Goal: Navigation & Orientation: Find specific page/section

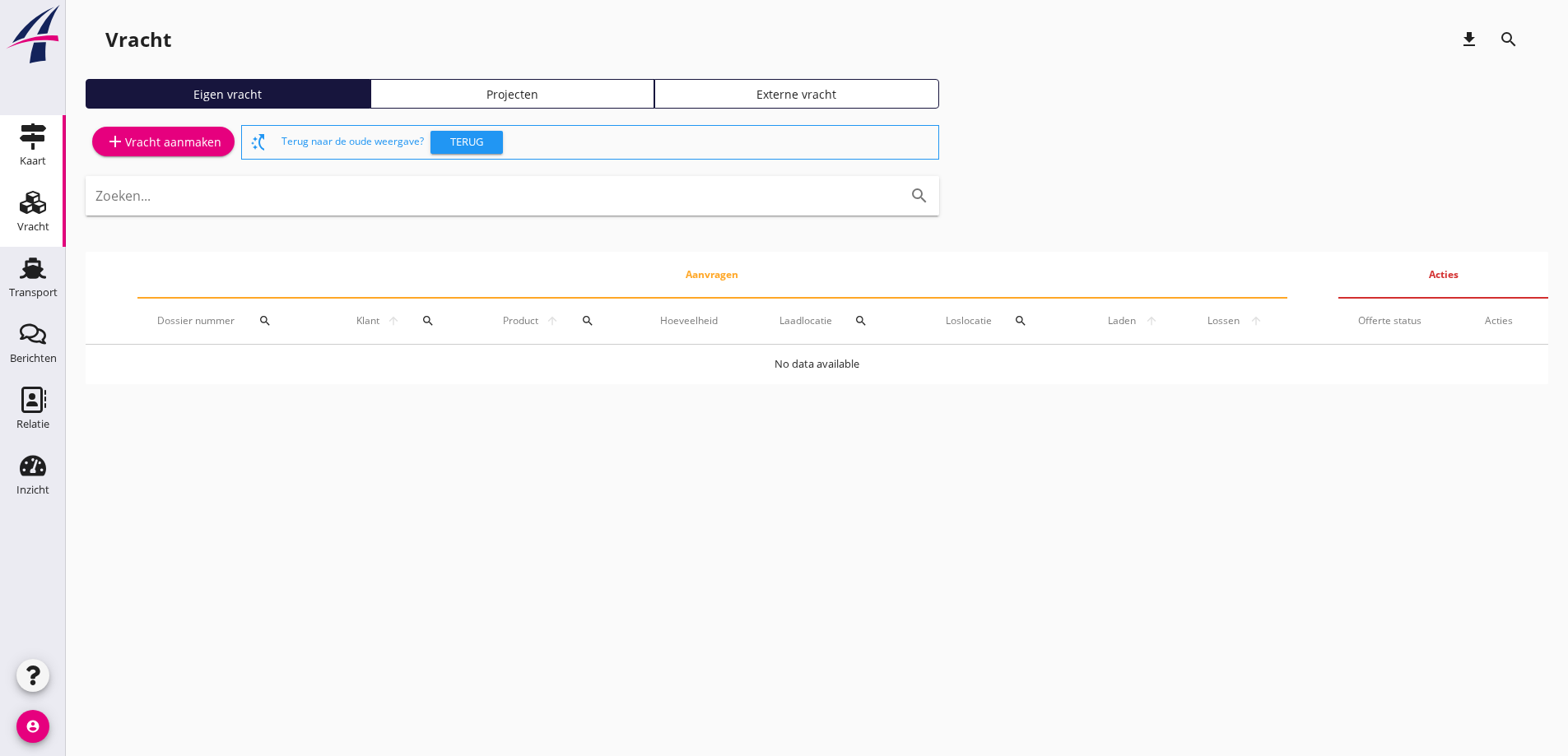
click at [13, 141] on link "Kaart Kaart" at bounding box center [33, 148] width 66 height 66
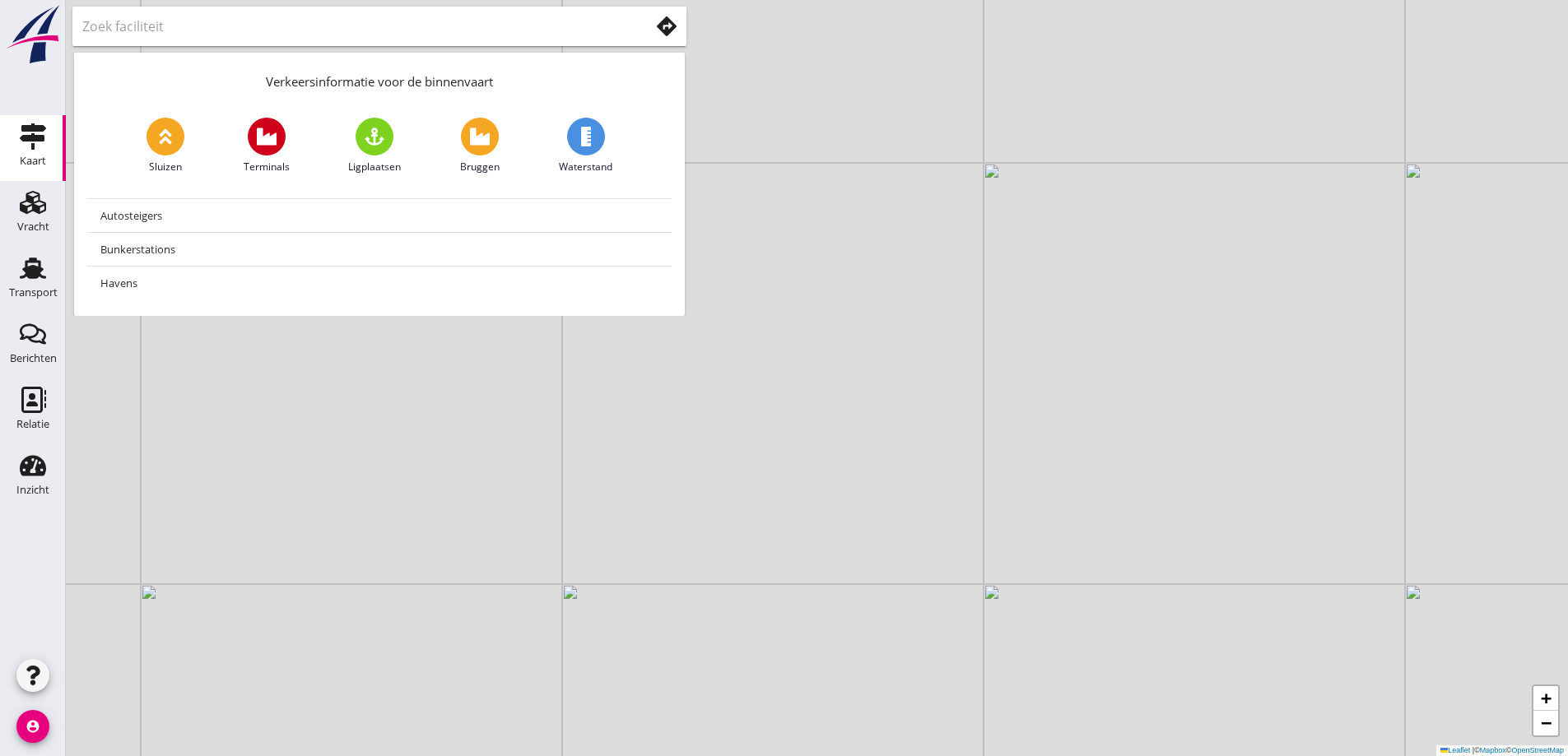
click at [183, 26] on input "text" at bounding box center [354, 26] width 544 height 26
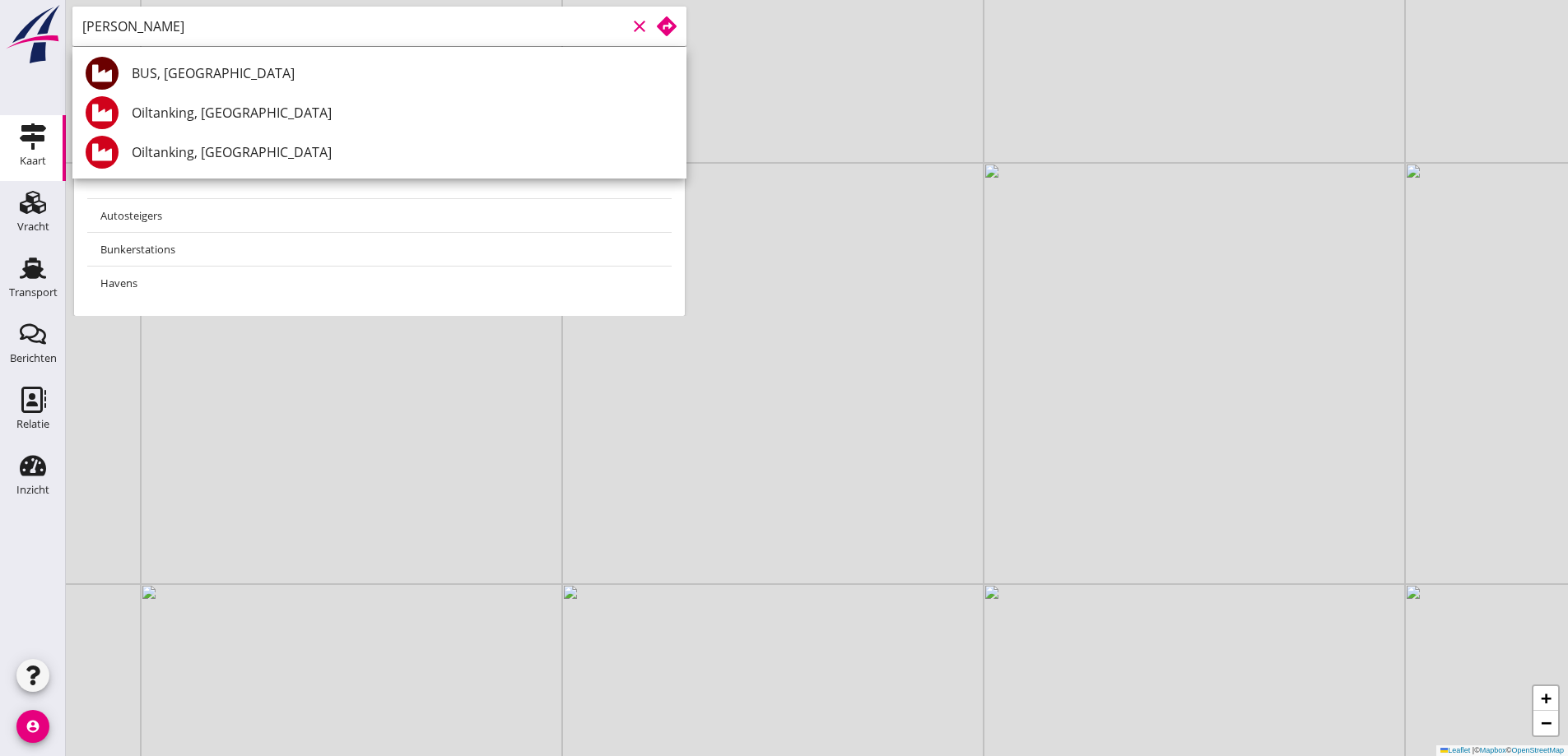
click at [182, 63] on div "BUS, [GEOGRAPHIC_DATA]" at bounding box center [402, 73] width 541 height 40
type input "BUS, [GEOGRAPHIC_DATA]"
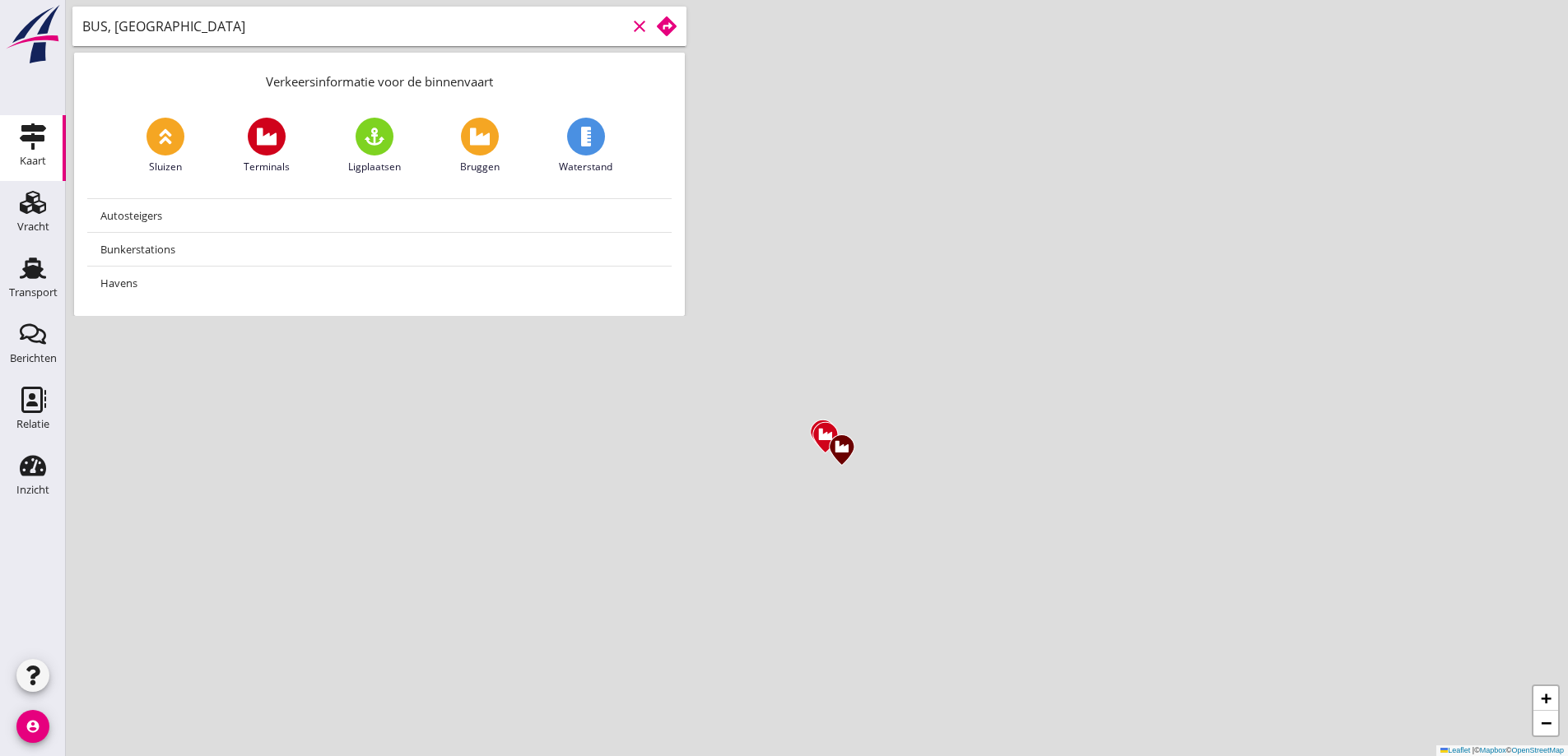
click at [671, 29] on use at bounding box center [667, 26] width 19 height 19
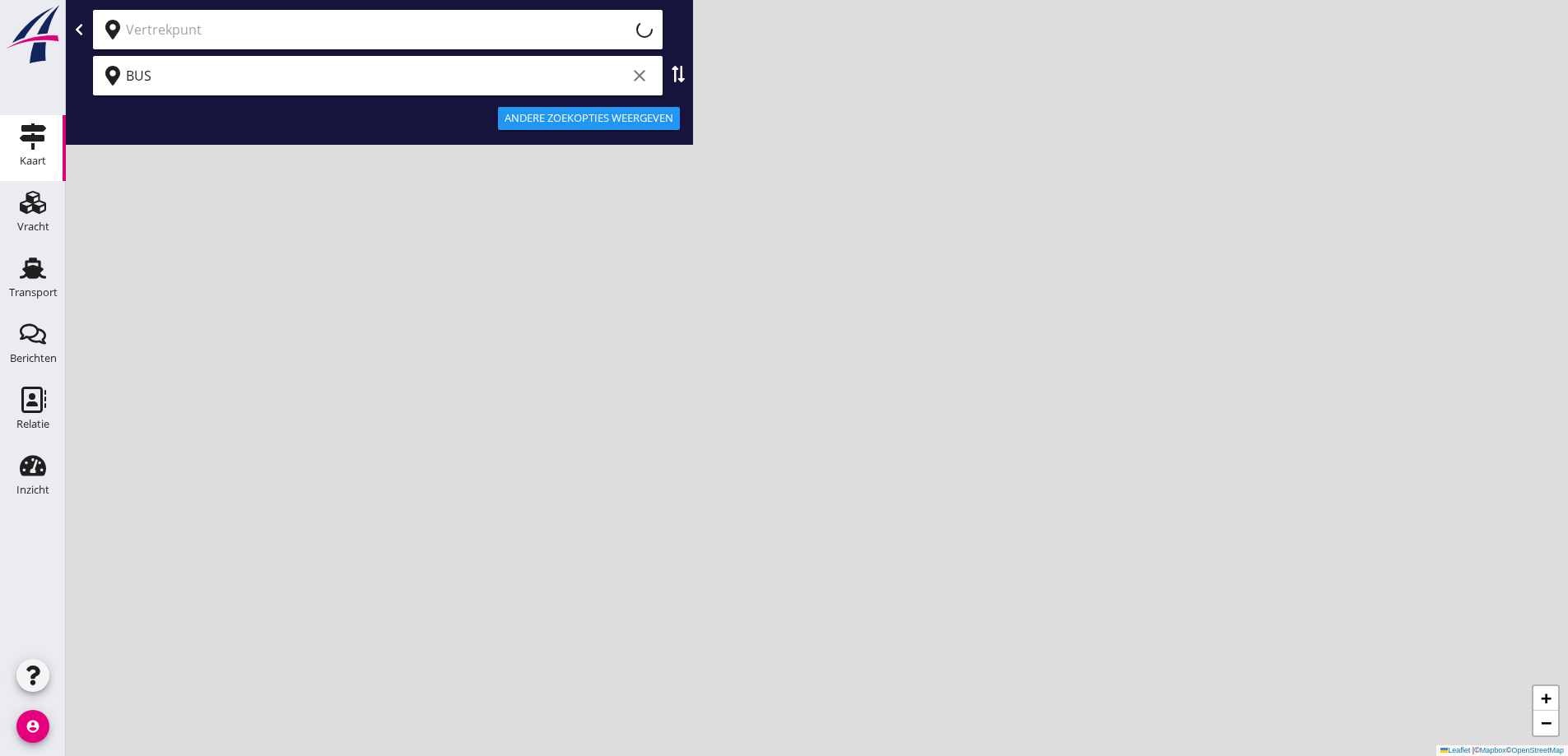
type input "Huidige locatie (apparaat)"
click at [419, 37] on input "Huidige locatie (apparaat)" at bounding box center [376, 29] width 500 height 26
click at [622, 30] on div "Huidige locatie (apparaat) clear" at bounding box center [388, 29] width 527 height 26
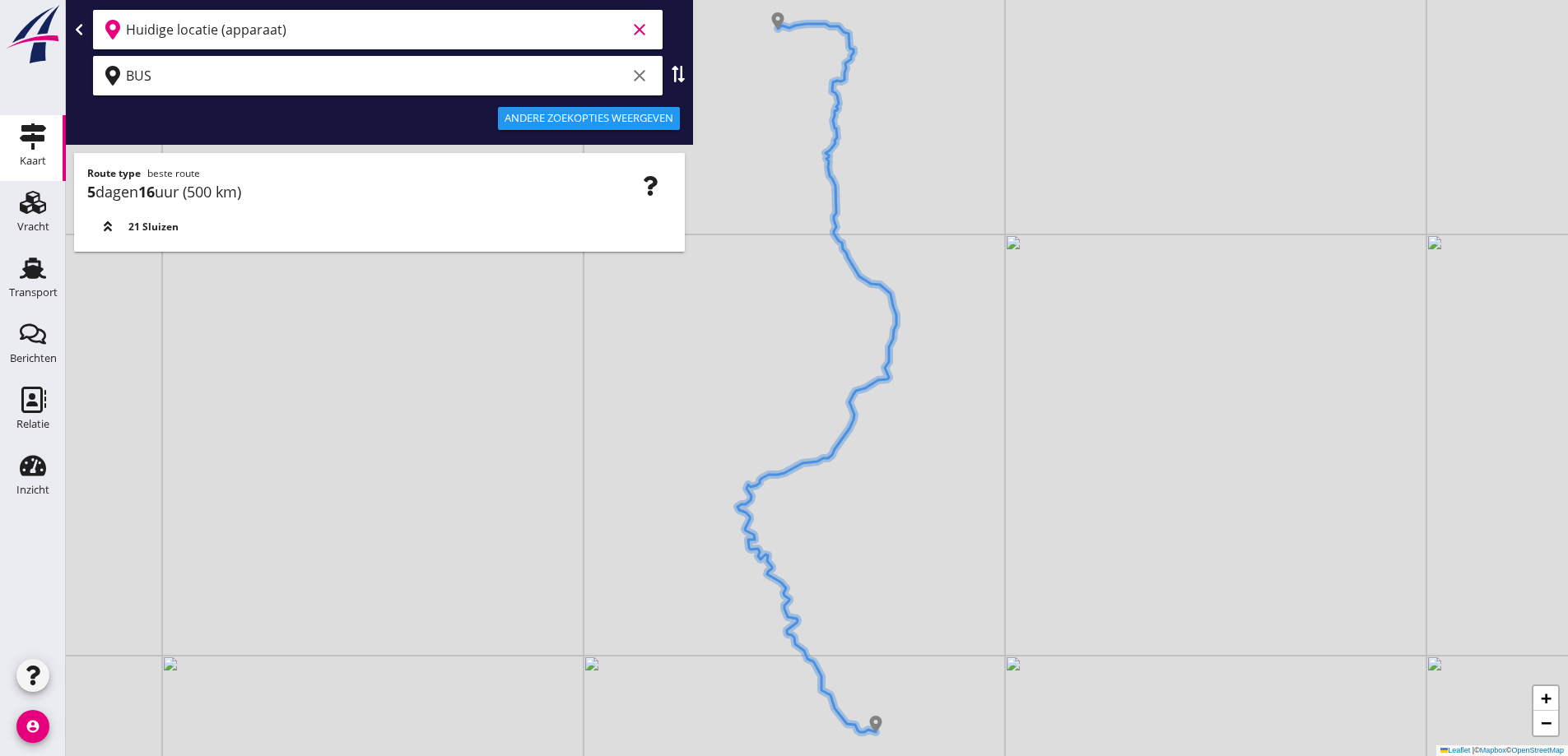
click at [638, 29] on icon "clear" at bounding box center [639, 29] width 19 height 19
click at [472, 44] on div at bounding box center [378, 29] width 569 height 40
click at [444, 29] on input "text" at bounding box center [366, 29] width 481 height 26
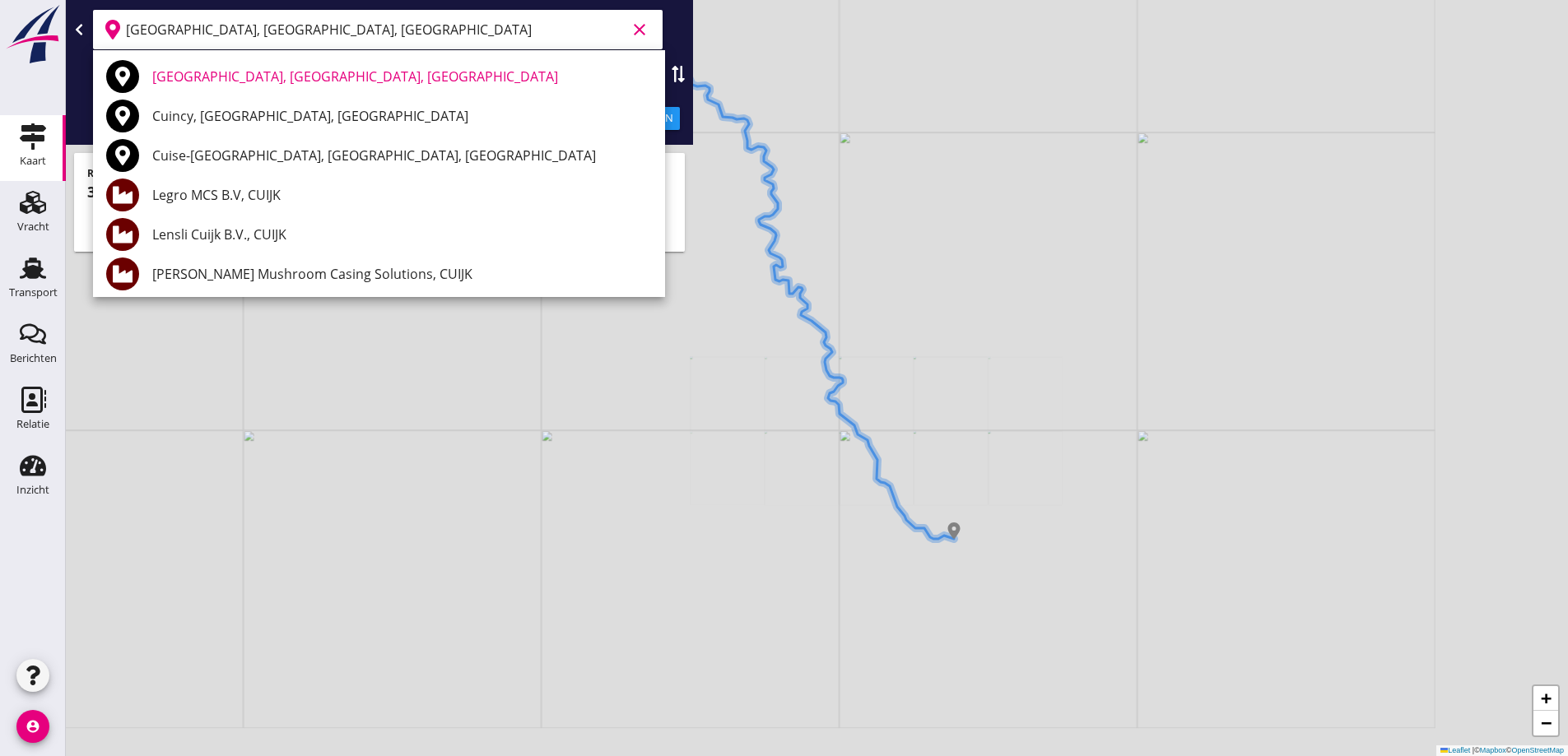
type input "[GEOGRAPHIC_DATA], [GEOGRAPHIC_DATA], [GEOGRAPHIC_DATA]"
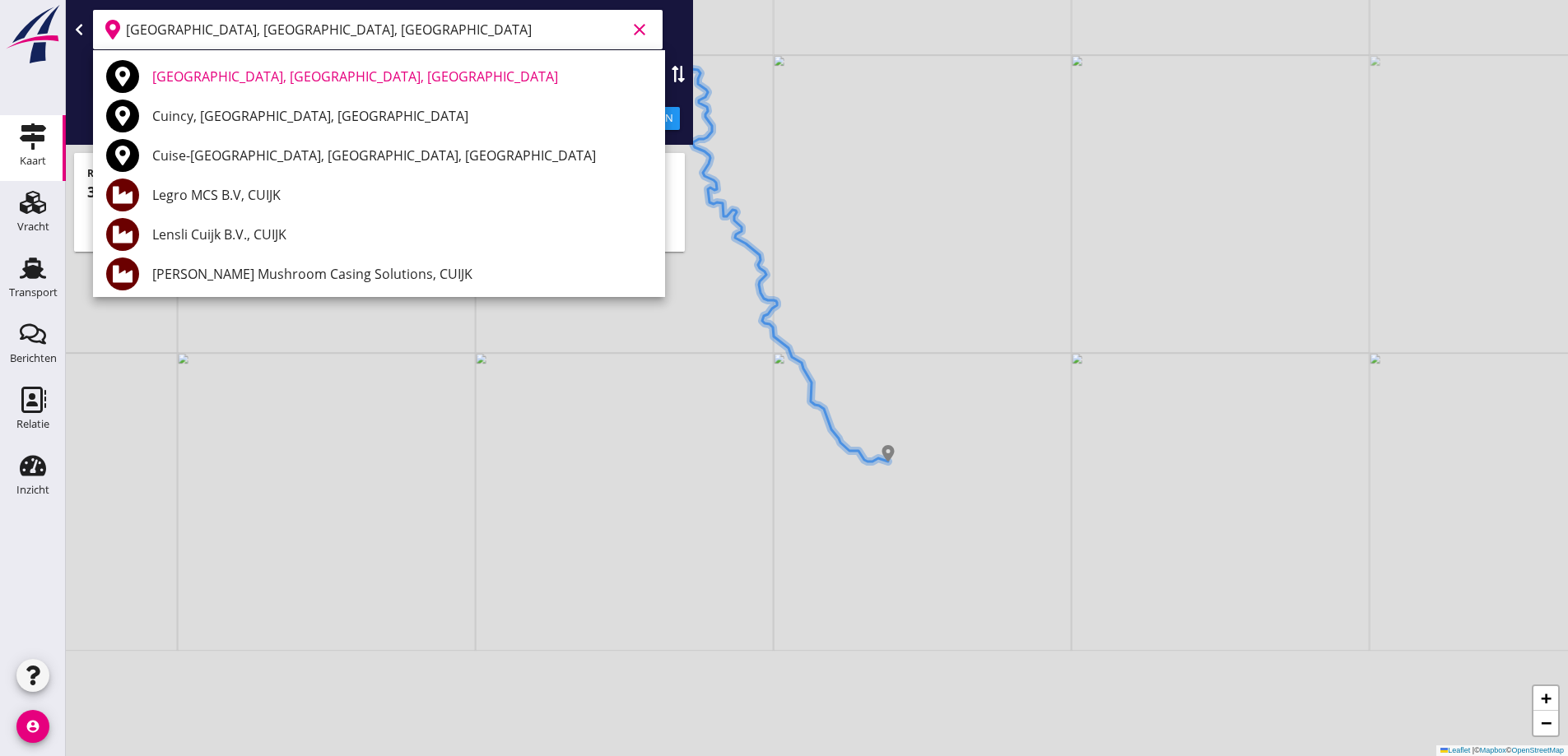
drag, startPoint x: 942, startPoint y: 577, endPoint x: 851, endPoint y: 450, distance: 156.2
click at [851, 450] on div "+ − Leaflet | © Mapbox © OpenStreetMap" at bounding box center [817, 378] width 1502 height 756
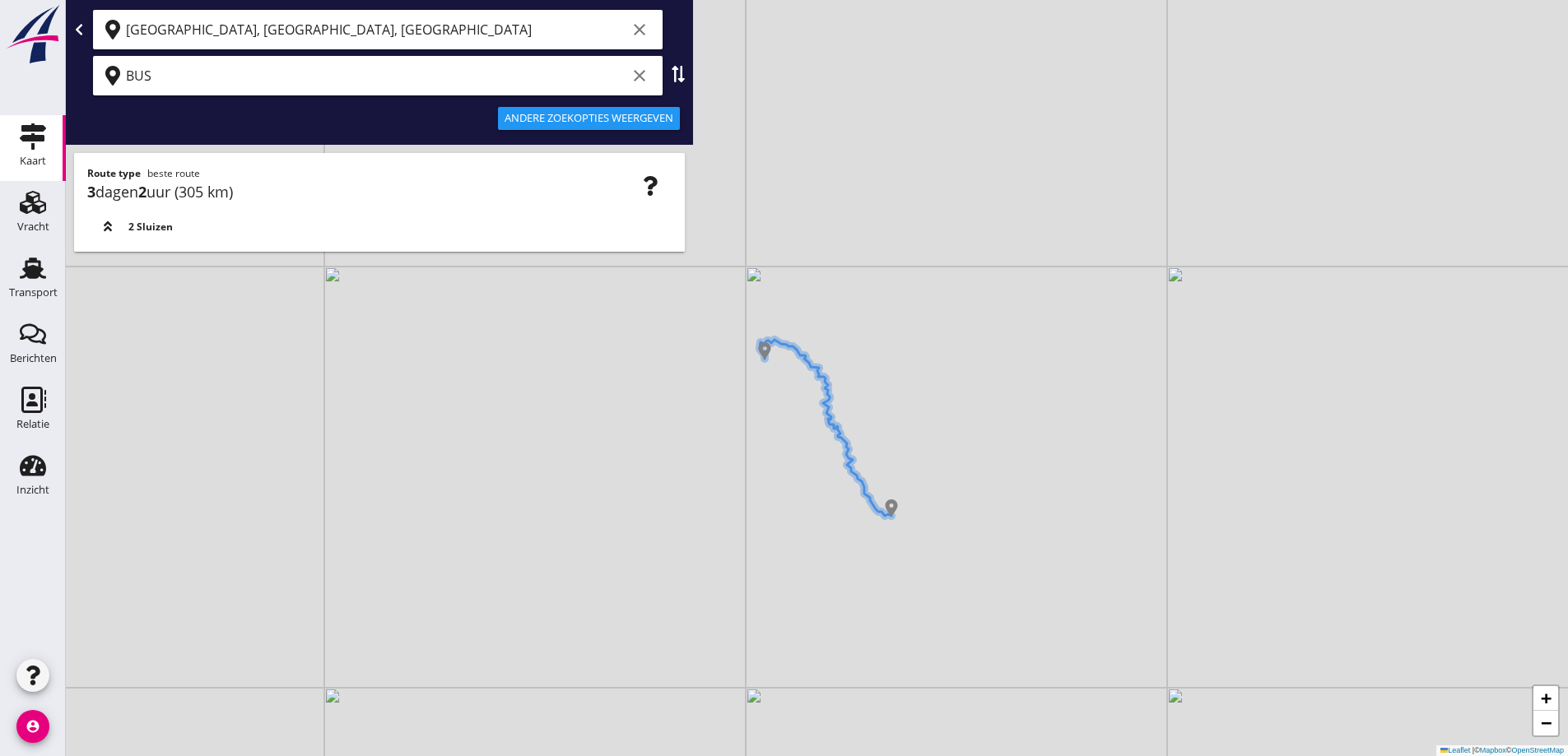
drag, startPoint x: 816, startPoint y: 507, endPoint x: 909, endPoint y: 690, distance: 205.3
click at [909, 693] on div "+ − Leaflet | © Mapbox © OpenStreetMap" at bounding box center [817, 378] width 1502 height 756
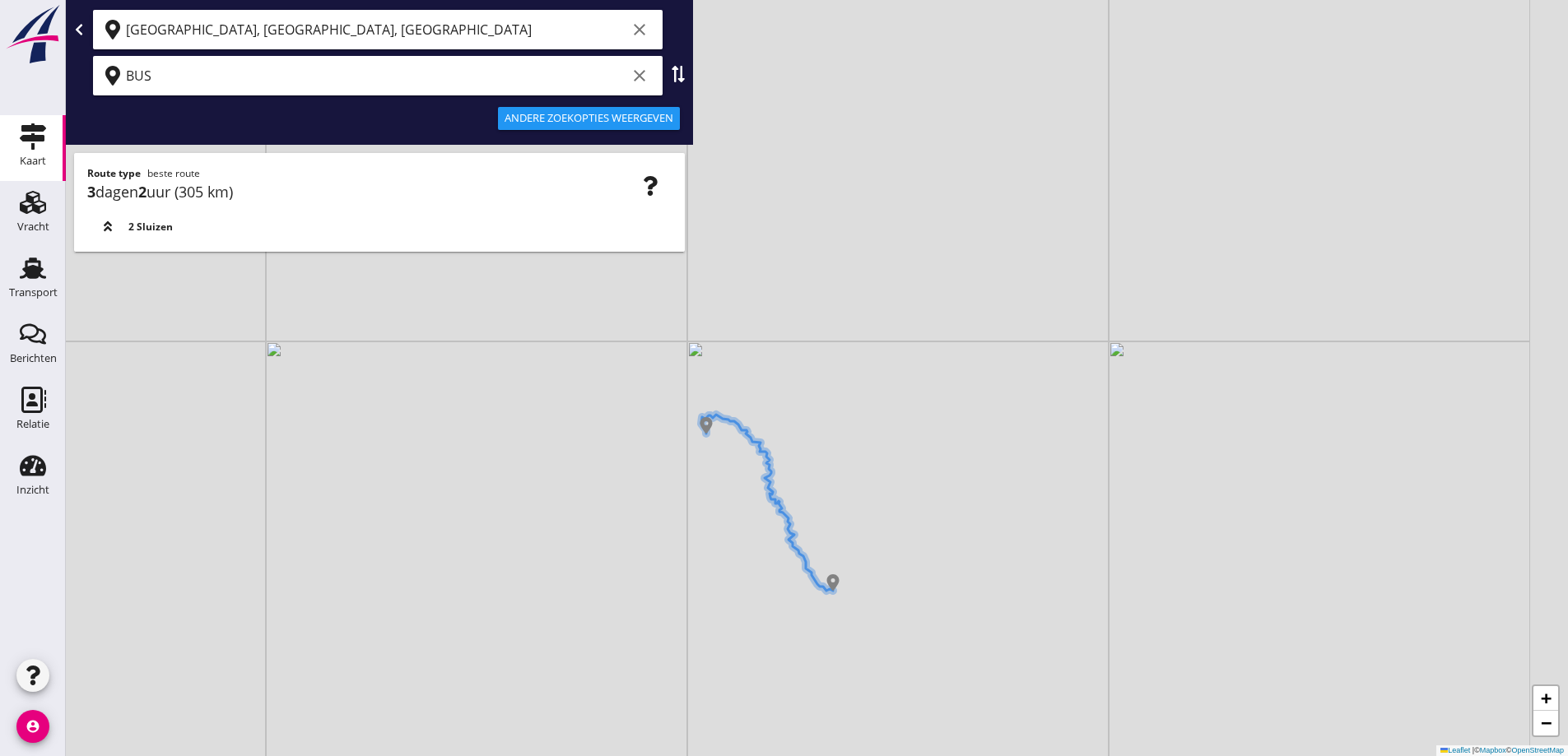
drag, startPoint x: 752, startPoint y: 414, endPoint x: 705, endPoint y: 414, distance: 47.0
click at [705, 414] on icon at bounding box center [766, 502] width 131 height 176
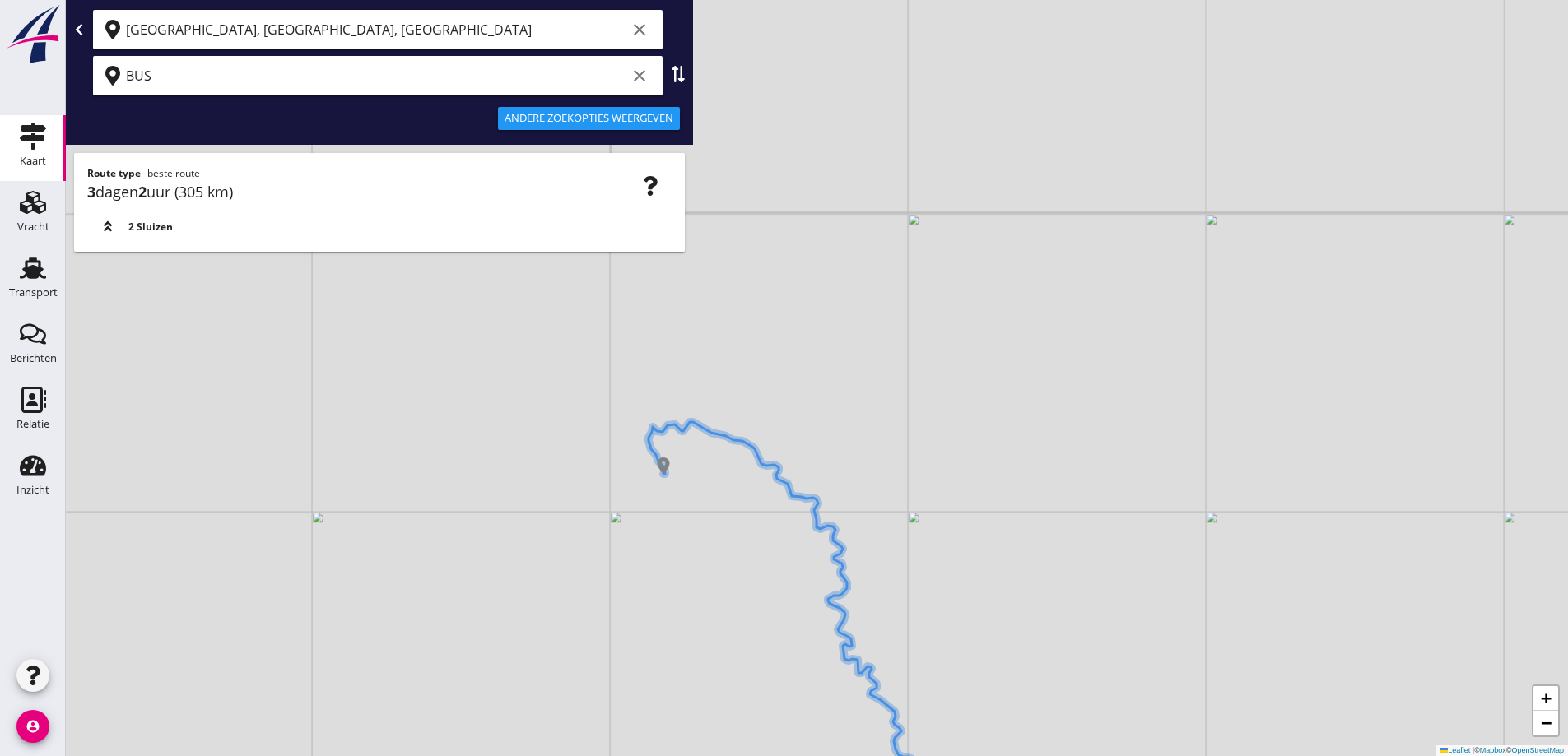
click at [742, 306] on div "+ − Leaflet | © Mapbox © OpenStreetMap" at bounding box center [817, 378] width 1502 height 756
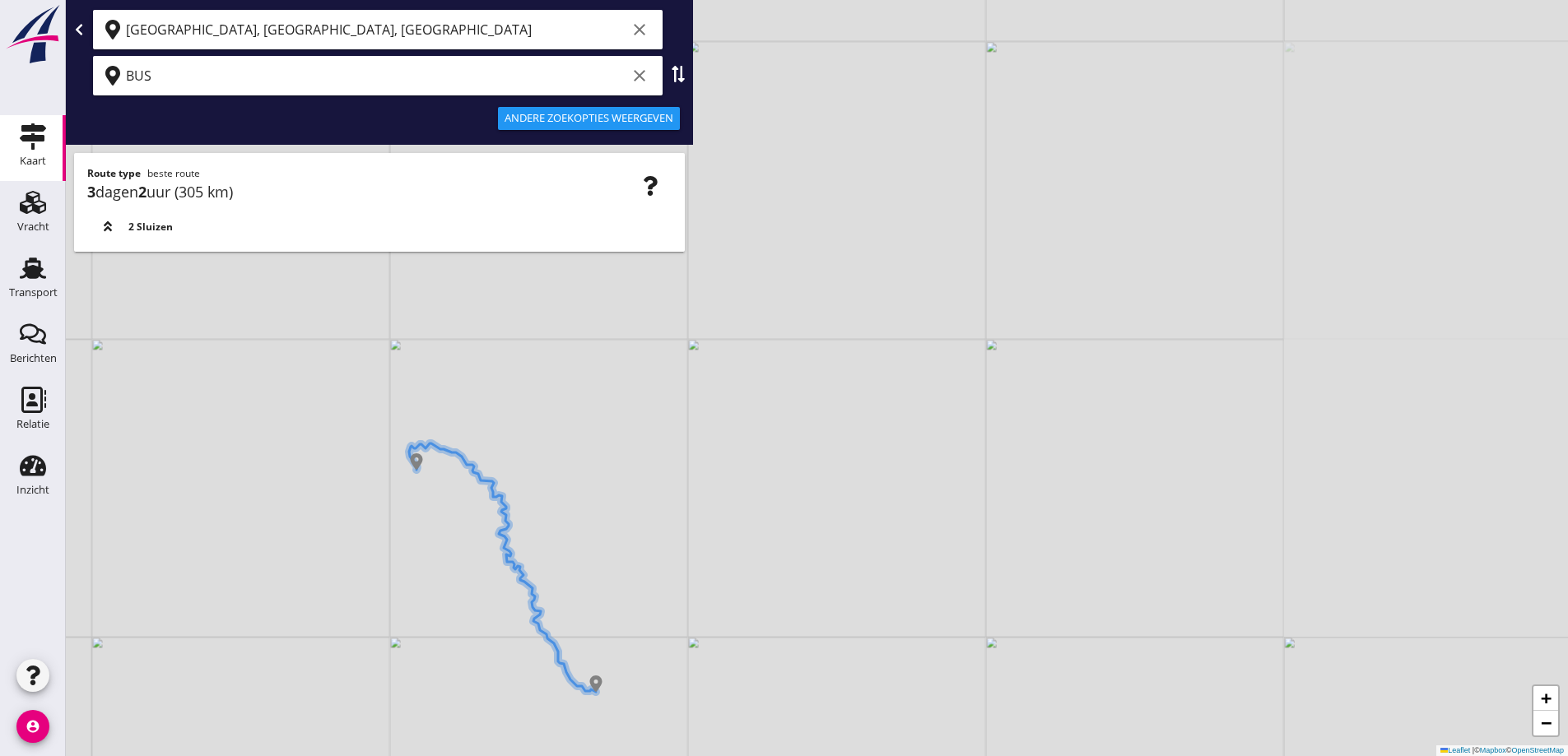
drag, startPoint x: 534, startPoint y: 470, endPoint x: 492, endPoint y: 445, distance: 48.9
click at [498, 449] on div "+ − Leaflet | © Mapbox © OpenStreetMap" at bounding box center [817, 378] width 1502 height 756
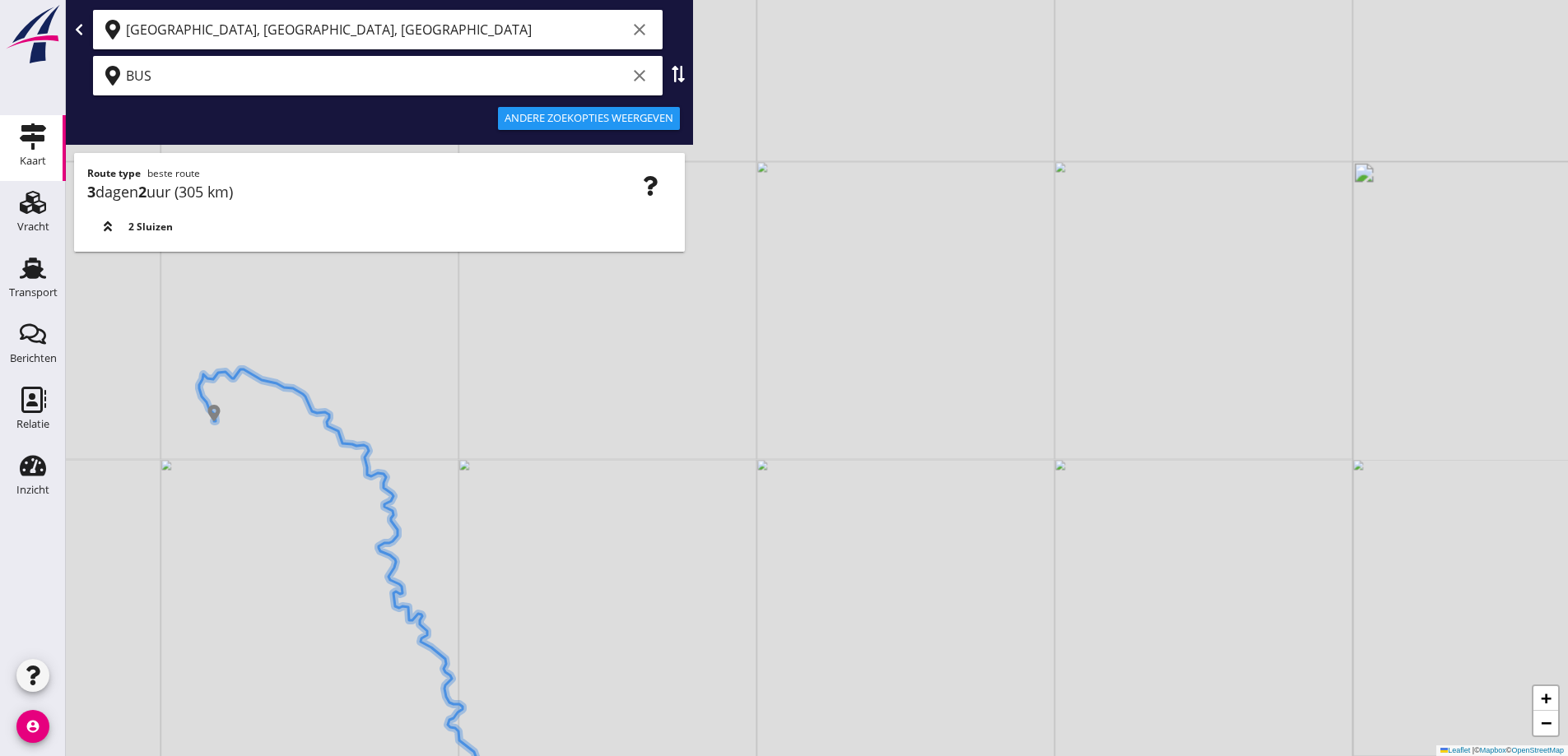
drag, startPoint x: 640, startPoint y: 74, endPoint x: 638, endPoint y: 44, distance: 30.1
click at [640, 73] on icon "clear" at bounding box center [639, 76] width 19 height 19
click at [644, 34] on icon "clear" at bounding box center [639, 29] width 19 height 19
click at [409, 66] on input "text" at bounding box center [366, 75] width 481 height 26
click at [422, 50] on div at bounding box center [380, 29] width 621 height 46
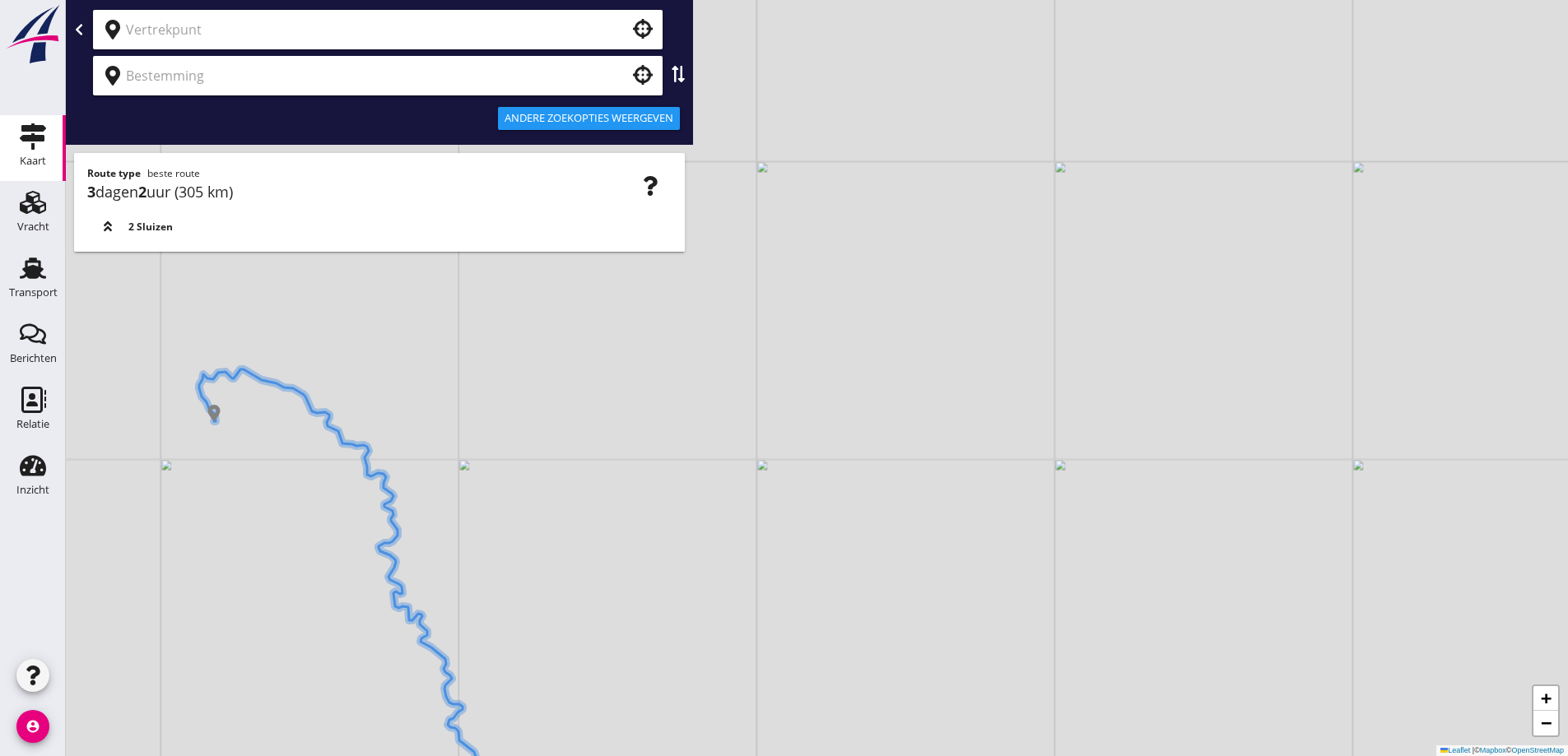
click at [418, 25] on input "text" at bounding box center [366, 29] width 481 height 26
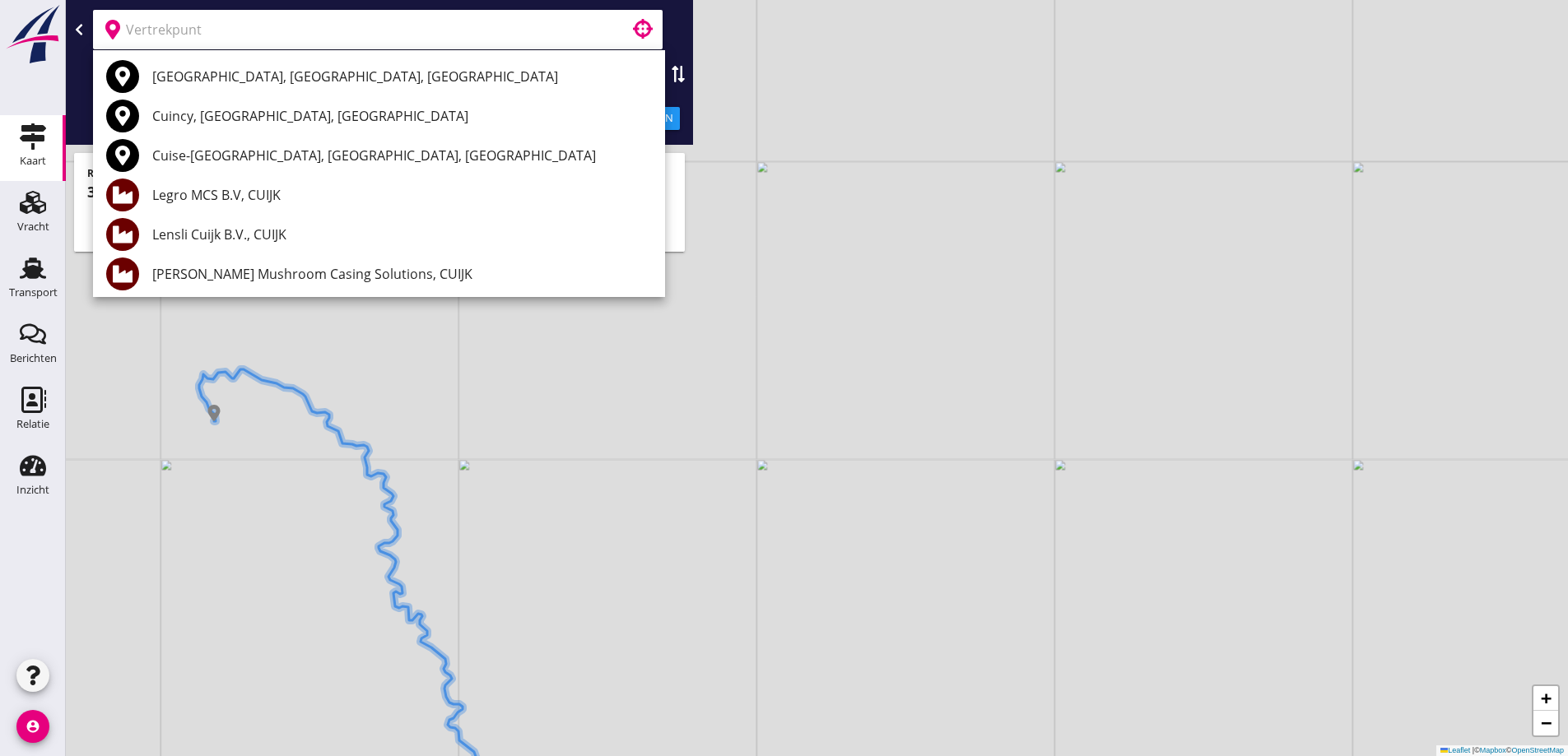
drag, startPoint x: 873, startPoint y: 104, endPoint x: 813, endPoint y: 112, distance: 60.5
click at [873, 103] on div "+ − Leaflet | © Mapbox © OpenStreetMap" at bounding box center [817, 378] width 1502 height 756
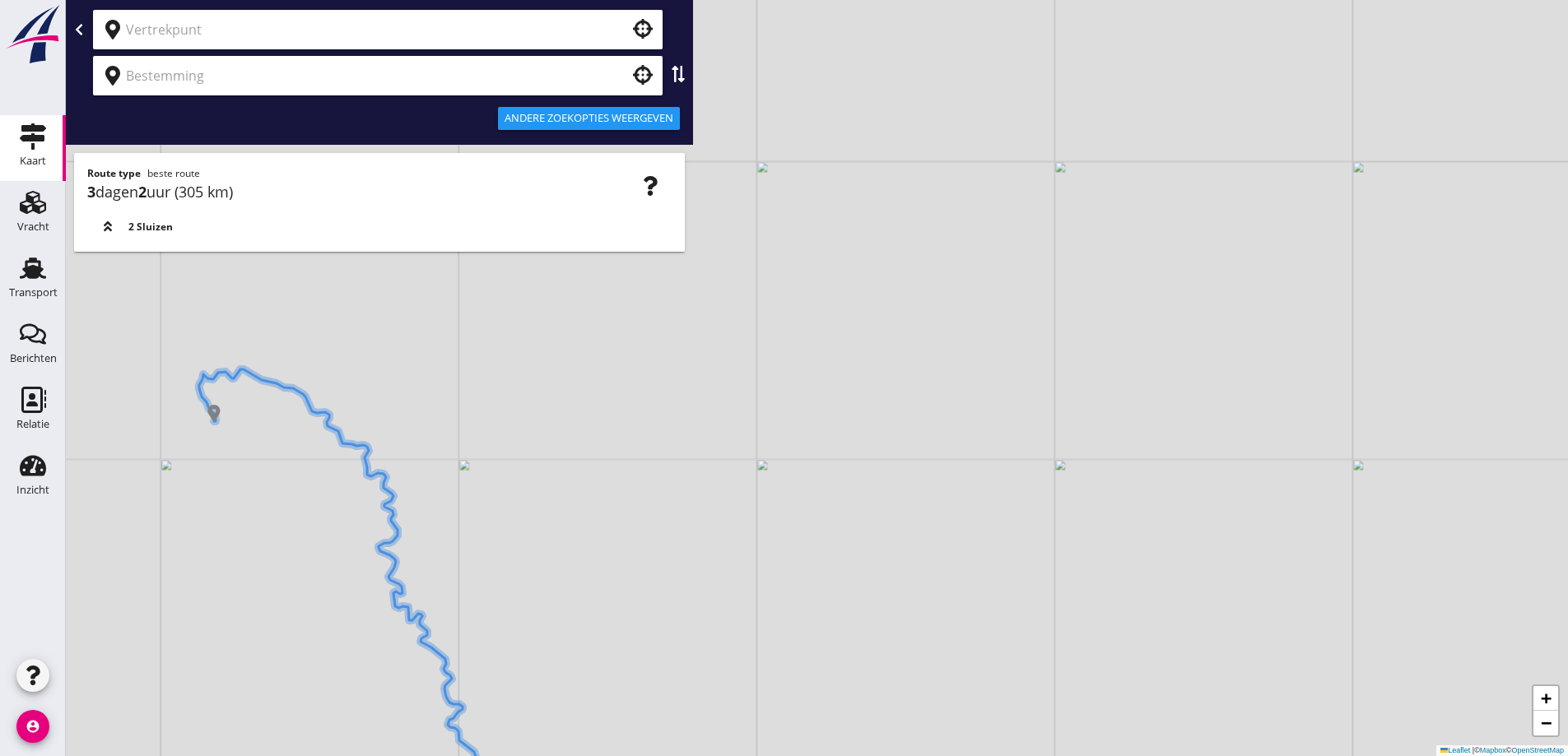
drag, startPoint x: 542, startPoint y: 61, endPoint x: 530, endPoint y: 53, distance: 14.4
click at [539, 61] on div at bounding box center [378, 76] width 569 height 40
click at [502, 30] on input "text" at bounding box center [366, 29] width 481 height 26
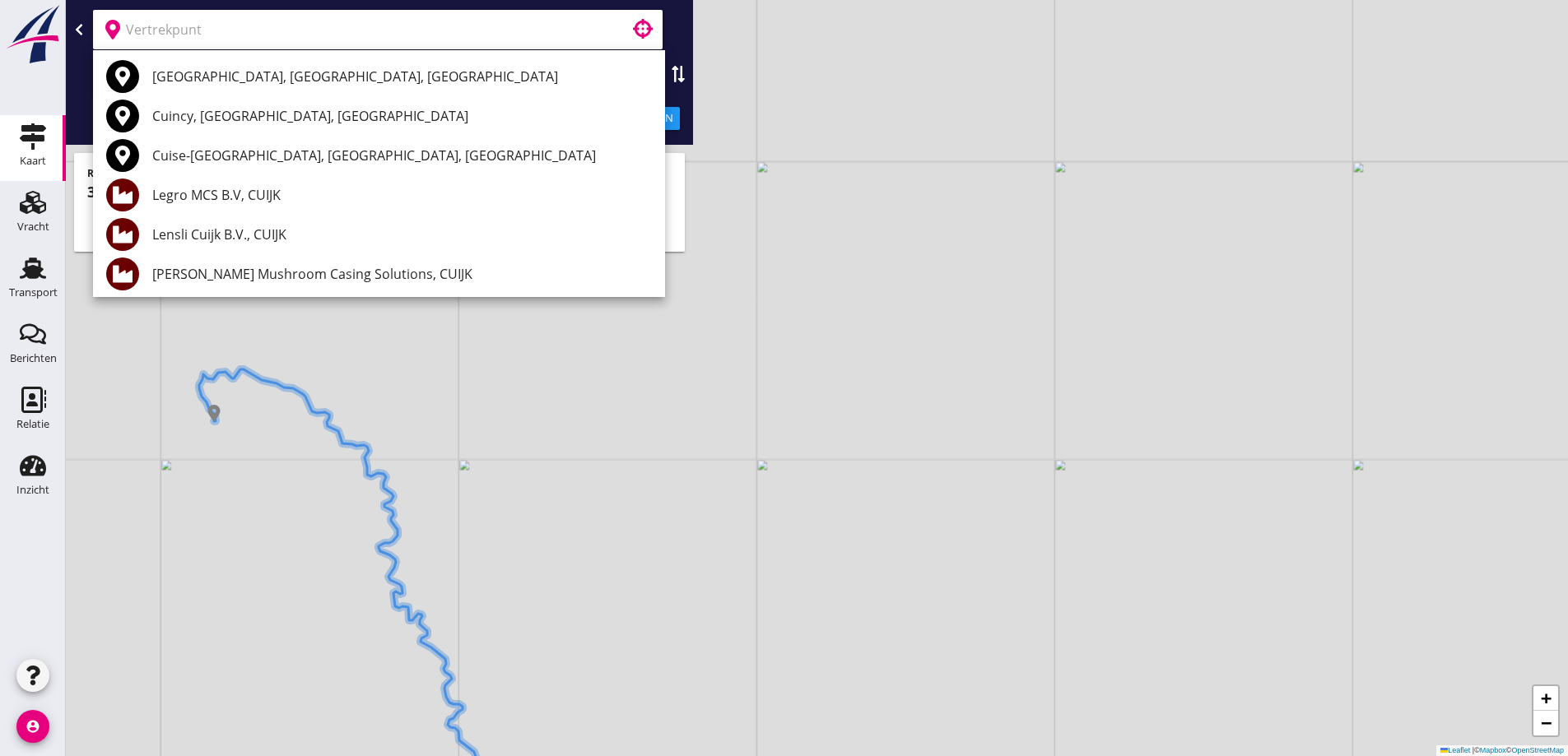
drag, startPoint x: 803, startPoint y: 95, endPoint x: 742, endPoint y: 86, distance: 61.7
click at [798, 93] on div "+ − Leaflet | © Mapbox © OpenStreetMap" at bounding box center [817, 378] width 1502 height 756
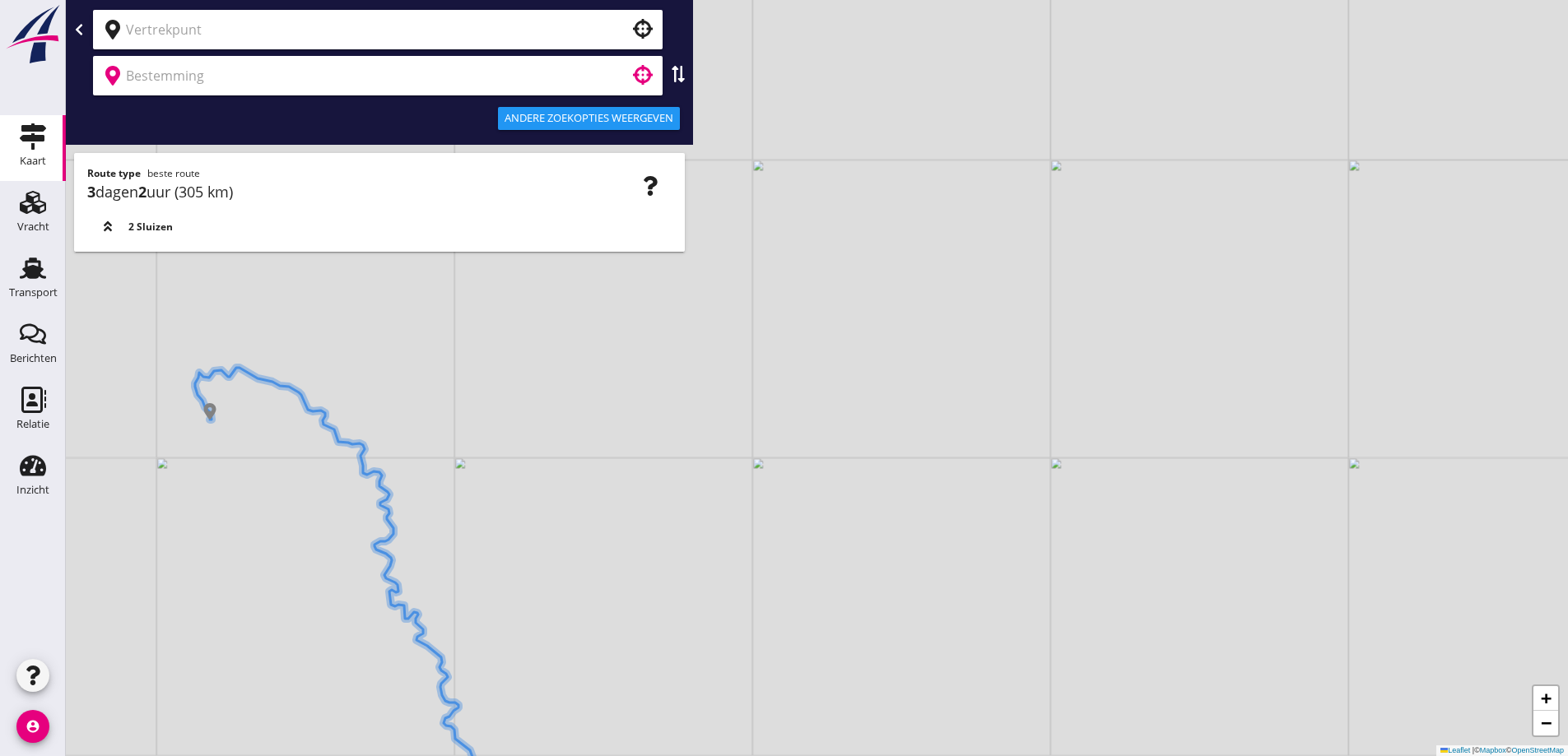
drag, startPoint x: 590, startPoint y: 75, endPoint x: 538, endPoint y: 18, distance: 77.2
click at [587, 72] on input "text" at bounding box center [366, 75] width 481 height 26
click at [538, 18] on input "text" at bounding box center [366, 29] width 481 height 26
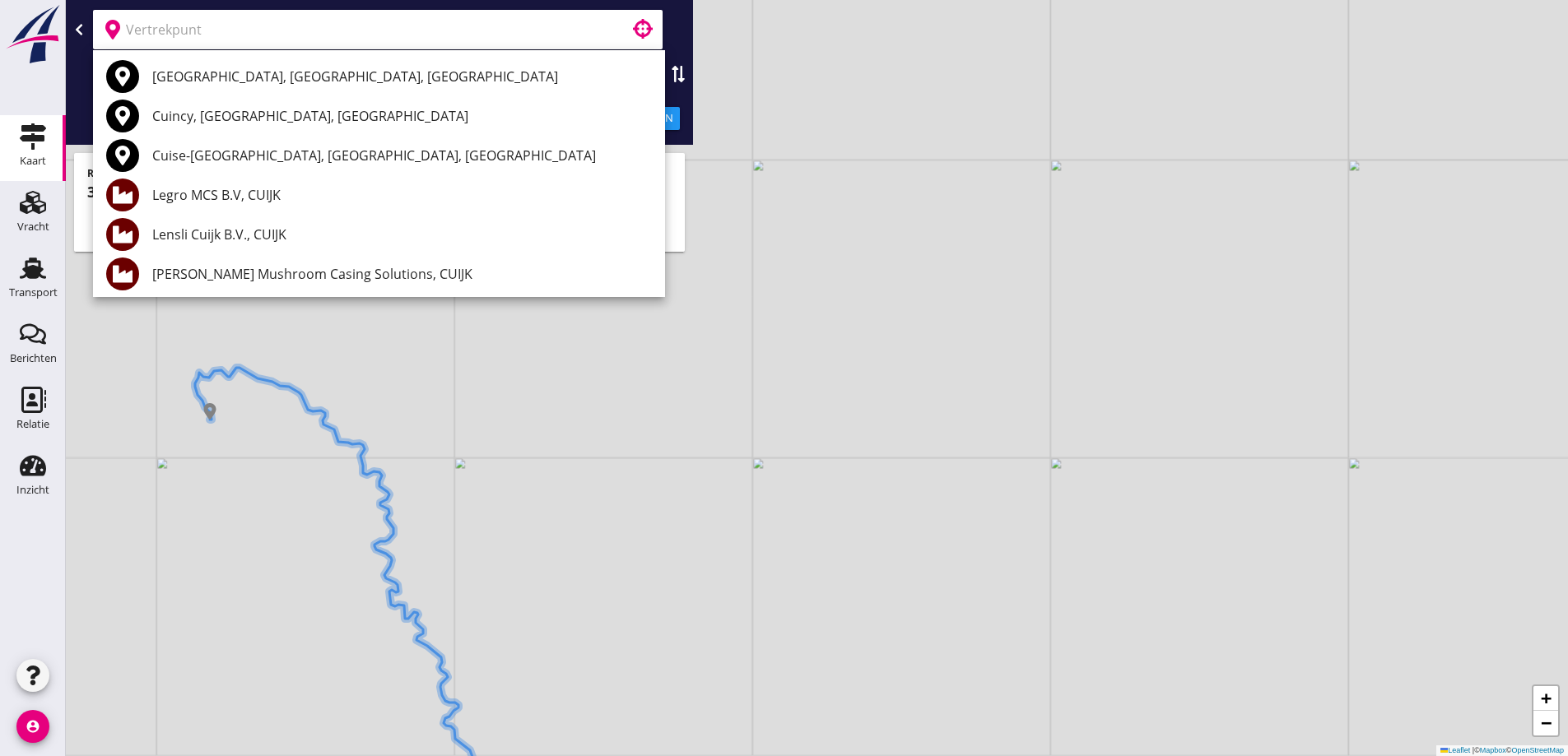
drag, startPoint x: 845, startPoint y: 73, endPoint x: 624, endPoint y: 83, distance: 221.2
click at [845, 72] on div "+ − Leaflet | © Mapbox © OpenStreetMap" at bounding box center [817, 378] width 1502 height 756
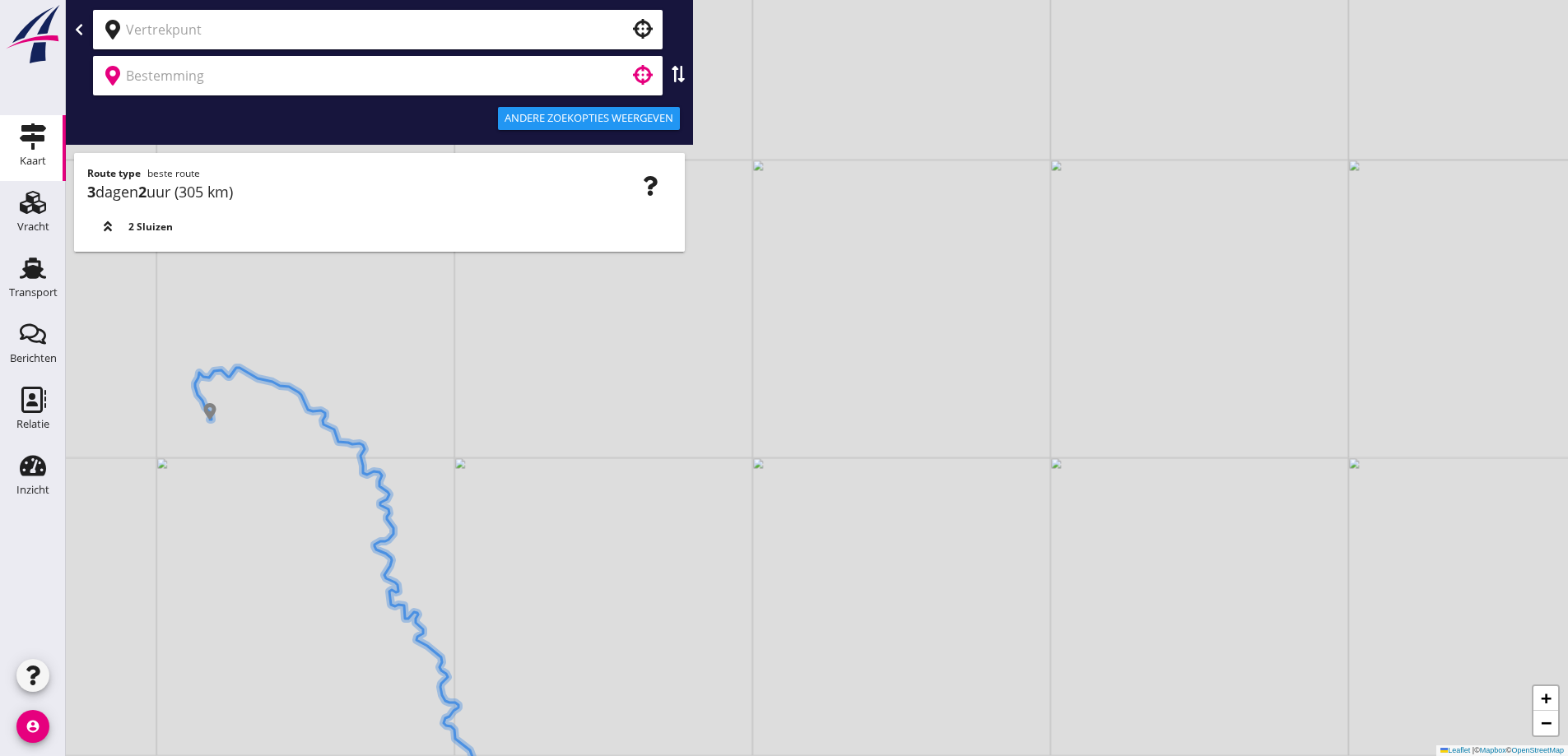
drag, startPoint x: 593, startPoint y: 76, endPoint x: 564, endPoint y: 24, distance: 59.5
click at [587, 67] on input "text" at bounding box center [366, 75] width 481 height 26
click at [564, 24] on input "text" at bounding box center [366, 29] width 481 height 26
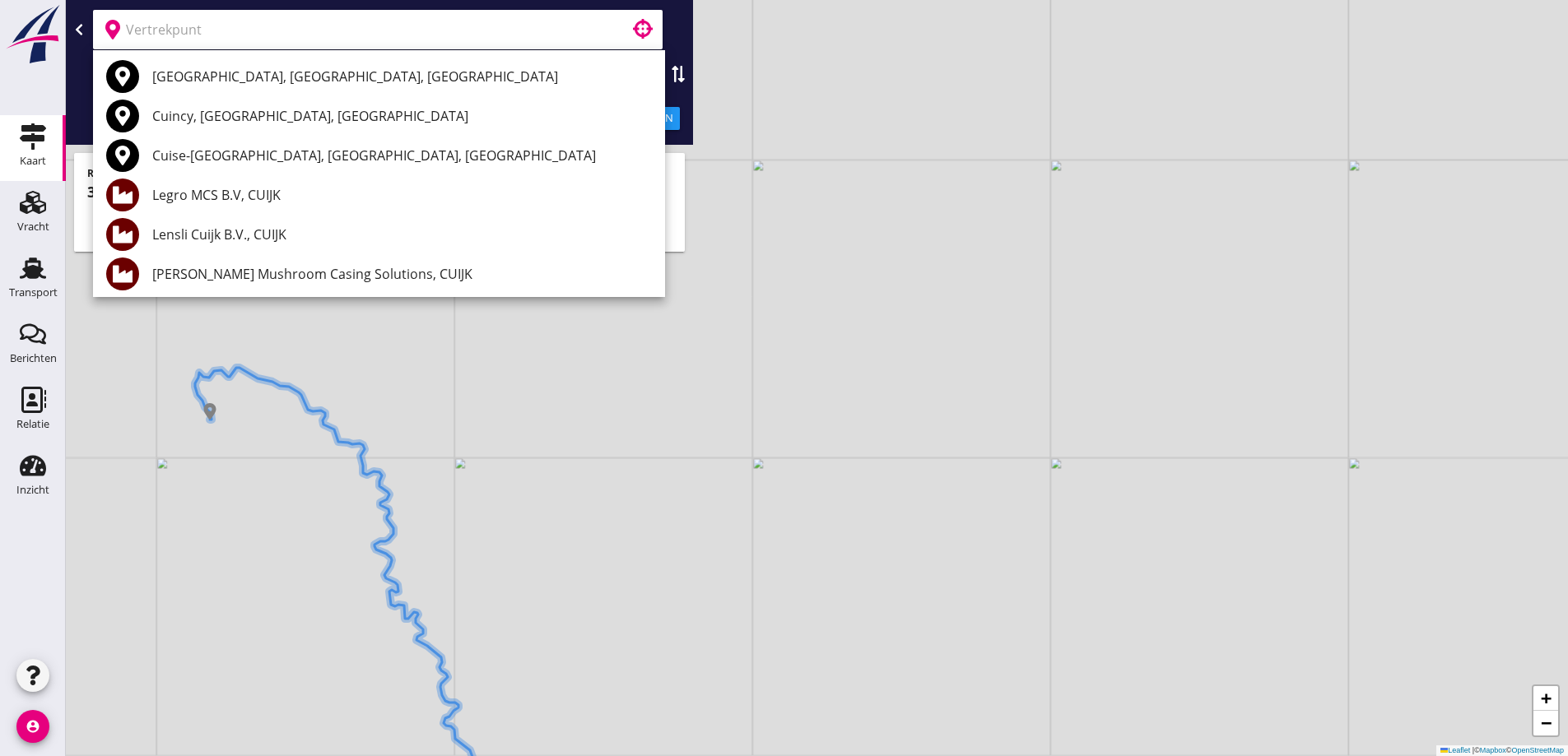
click at [760, 82] on div "+ − Leaflet | © Mapbox © OpenStreetMap" at bounding box center [817, 378] width 1502 height 756
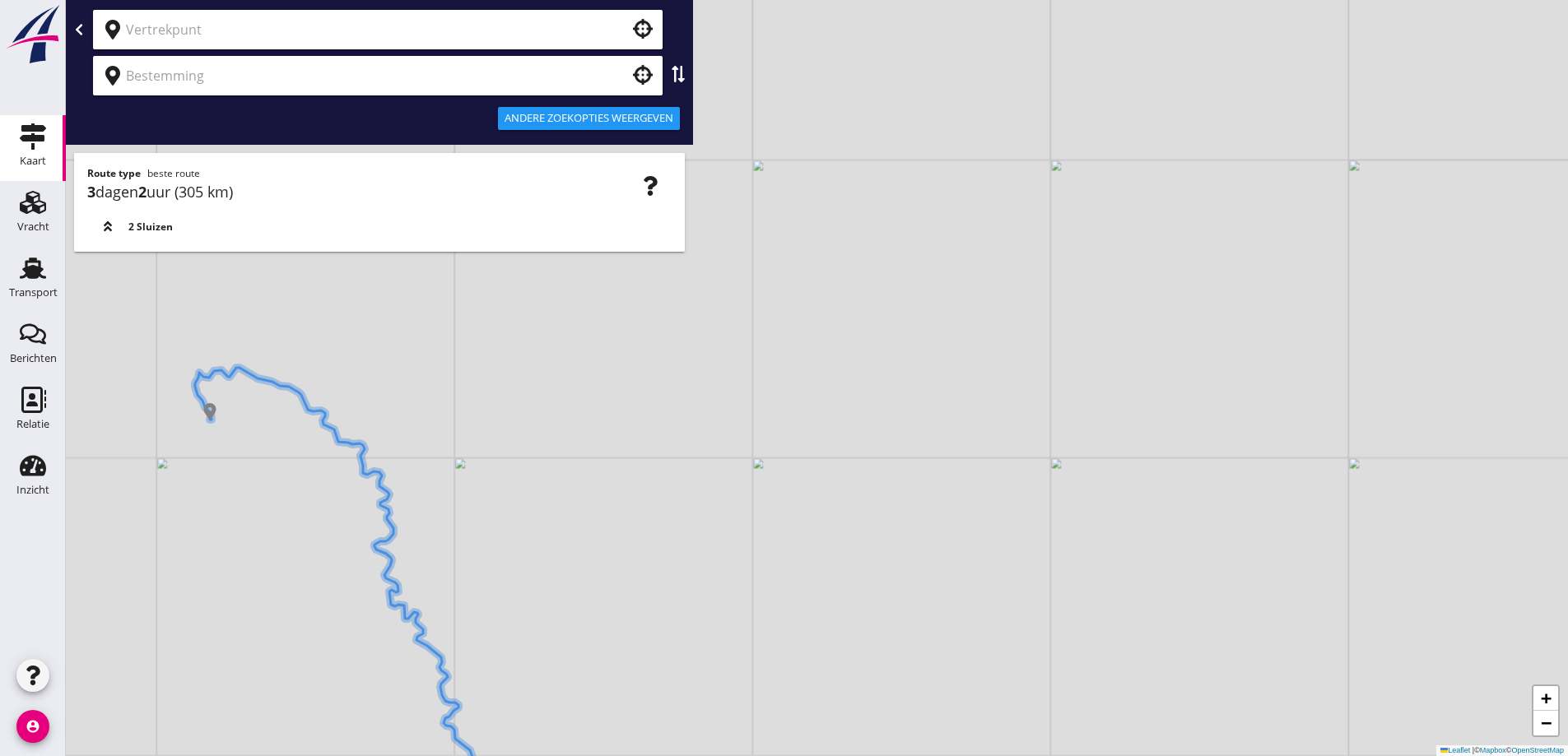
click at [49, 72] on div at bounding box center [33, 57] width 66 height 115
click at [722, 580] on div "+ − Leaflet | © Mapbox © OpenStreetMap" at bounding box center [817, 378] width 1502 height 756
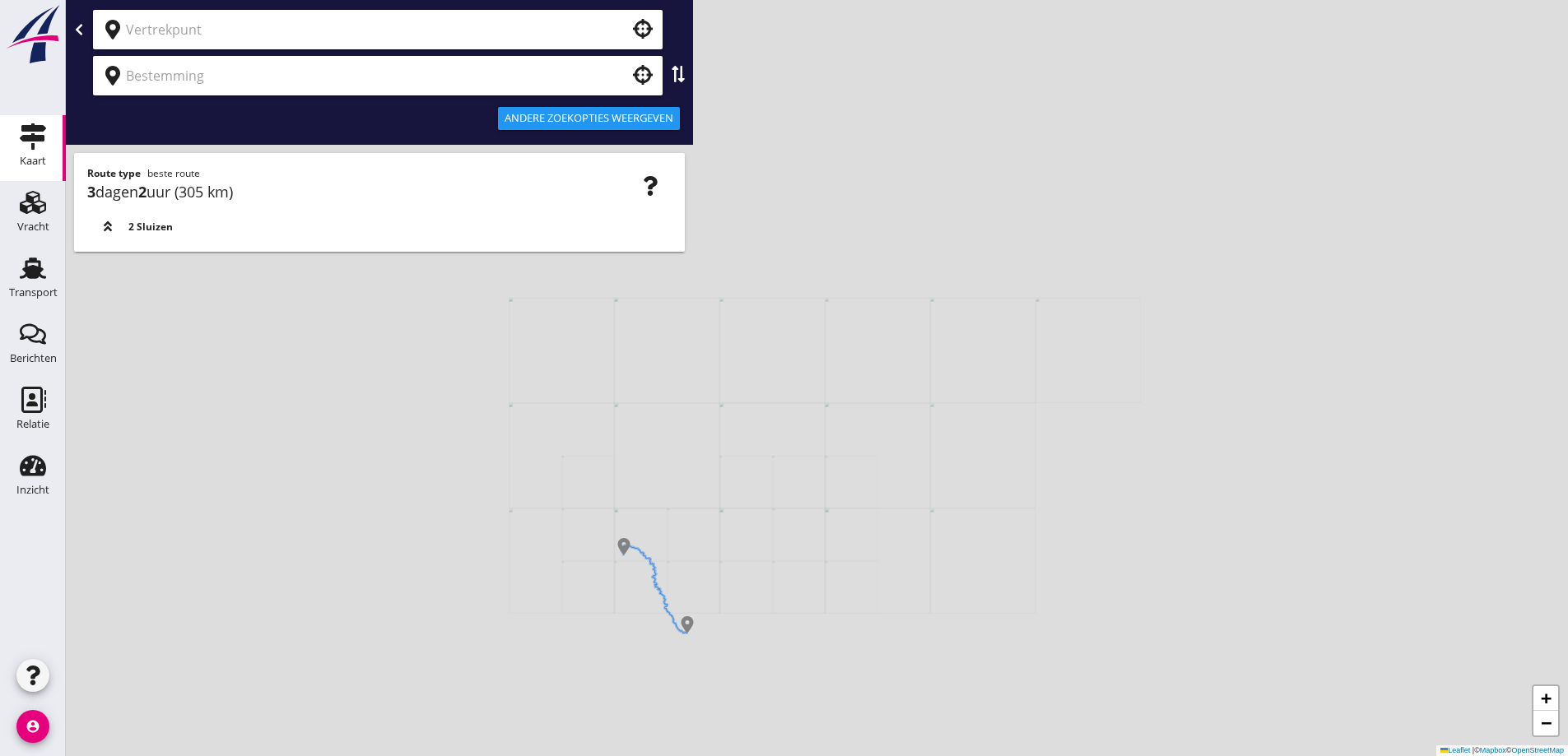
drag, startPoint x: 688, startPoint y: 555, endPoint x: 709, endPoint y: 509, distance: 50.6
click at [708, 509] on div "+ − Leaflet | © Mapbox © OpenStreetMap" at bounding box center [817, 378] width 1502 height 756
drag, startPoint x: 672, startPoint y: 544, endPoint x: 832, endPoint y: 494, distance: 167.6
click at [823, 498] on div "+ − Leaflet | © Mapbox © OpenStreetMap" at bounding box center [817, 378] width 1502 height 756
click at [768, 522] on div "+ − Leaflet | © Mapbox © OpenStreetMap" at bounding box center [817, 378] width 1502 height 756
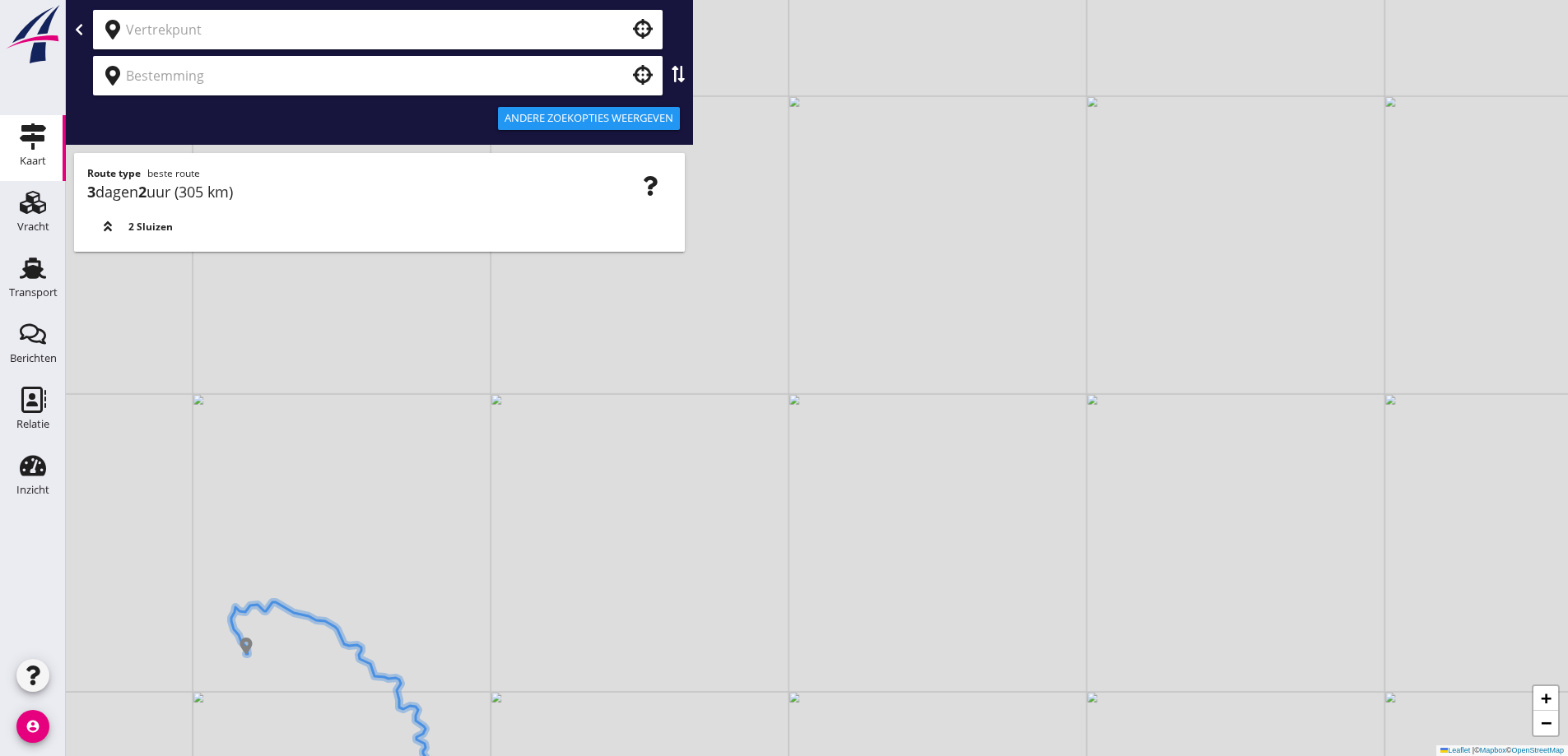
drag, startPoint x: 1011, startPoint y: 189, endPoint x: 999, endPoint y: 207, distance: 21.6
click at [1002, 188] on div "+ − Leaflet | © Mapbox © OpenStreetMap" at bounding box center [817, 378] width 1502 height 756
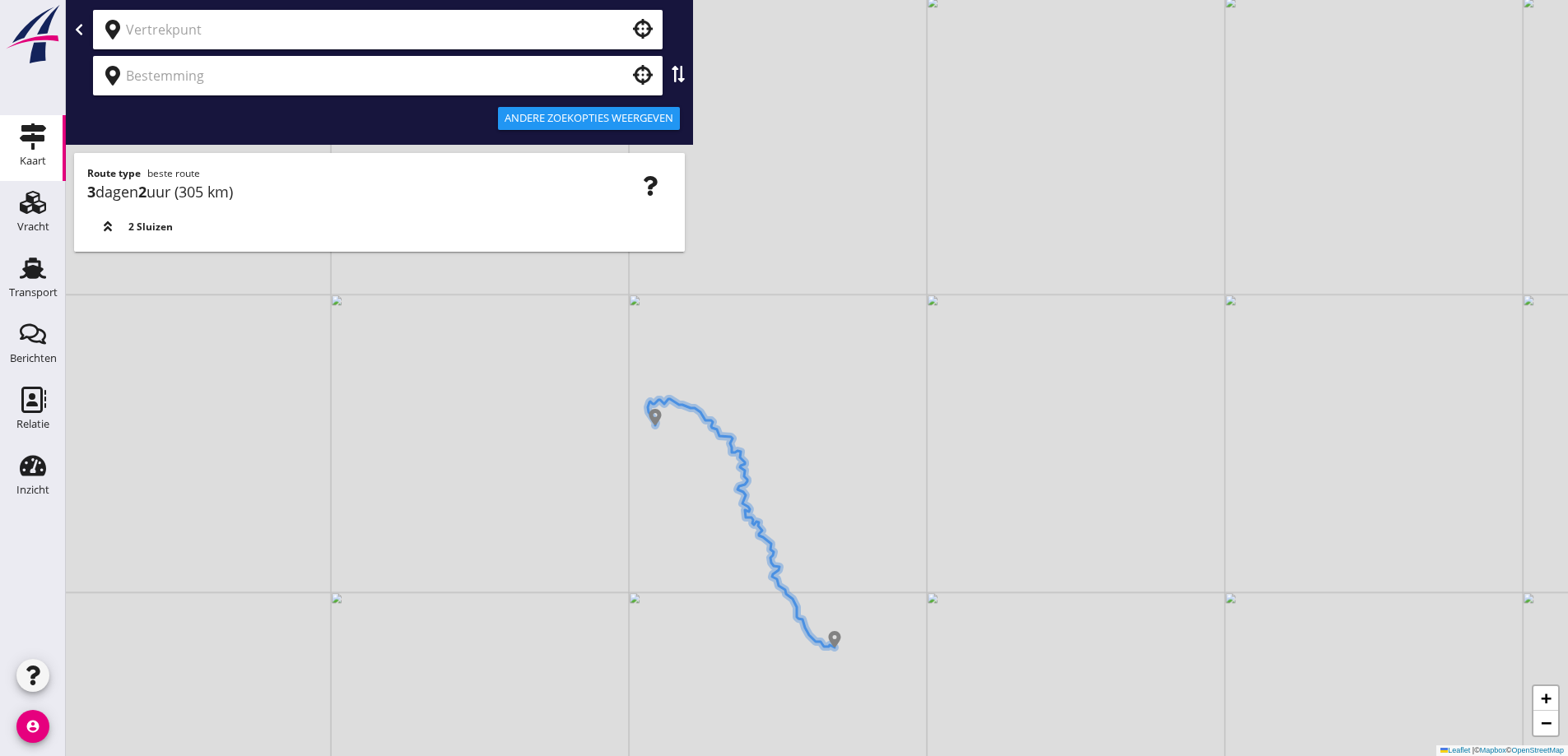
drag, startPoint x: 751, startPoint y: 420, endPoint x: 786, endPoint y: 395, distance: 43.0
click at [786, 395] on div "+ − Leaflet | © Mapbox © OpenStreetMap" at bounding box center [817, 378] width 1502 height 756
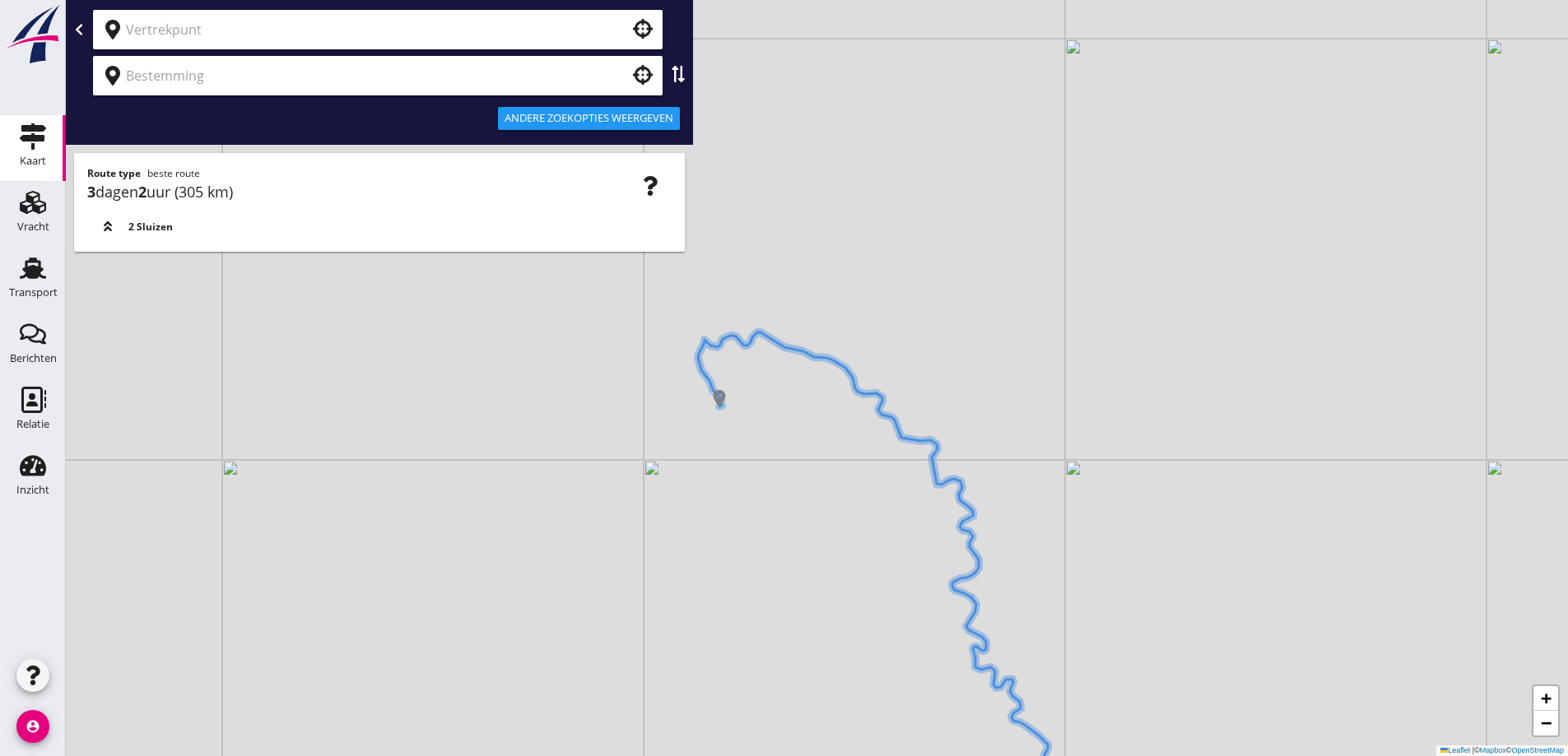
drag, startPoint x: 667, startPoint y: 424, endPoint x: 749, endPoint y: 429, distance: 82.2
click at [749, 429] on div "+ − Leaflet | © Mapbox © OpenStreetMap" at bounding box center [817, 378] width 1502 height 756
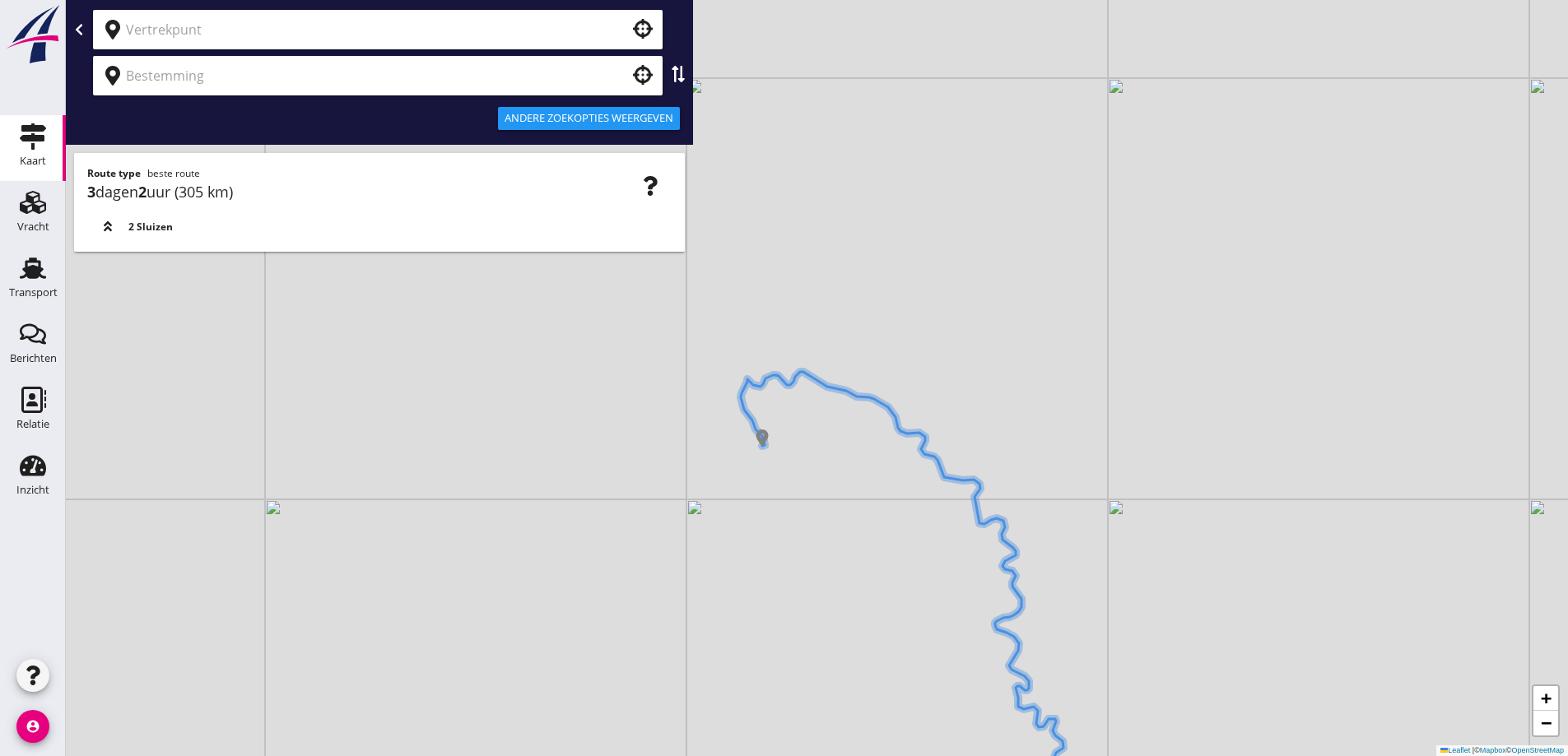
drag, startPoint x: 646, startPoint y: 404, endPoint x: 697, endPoint y: 450, distance: 68.7
click at [697, 450] on div "+ − Leaflet | © Mapbox © OpenStreetMap" at bounding box center [817, 378] width 1502 height 756
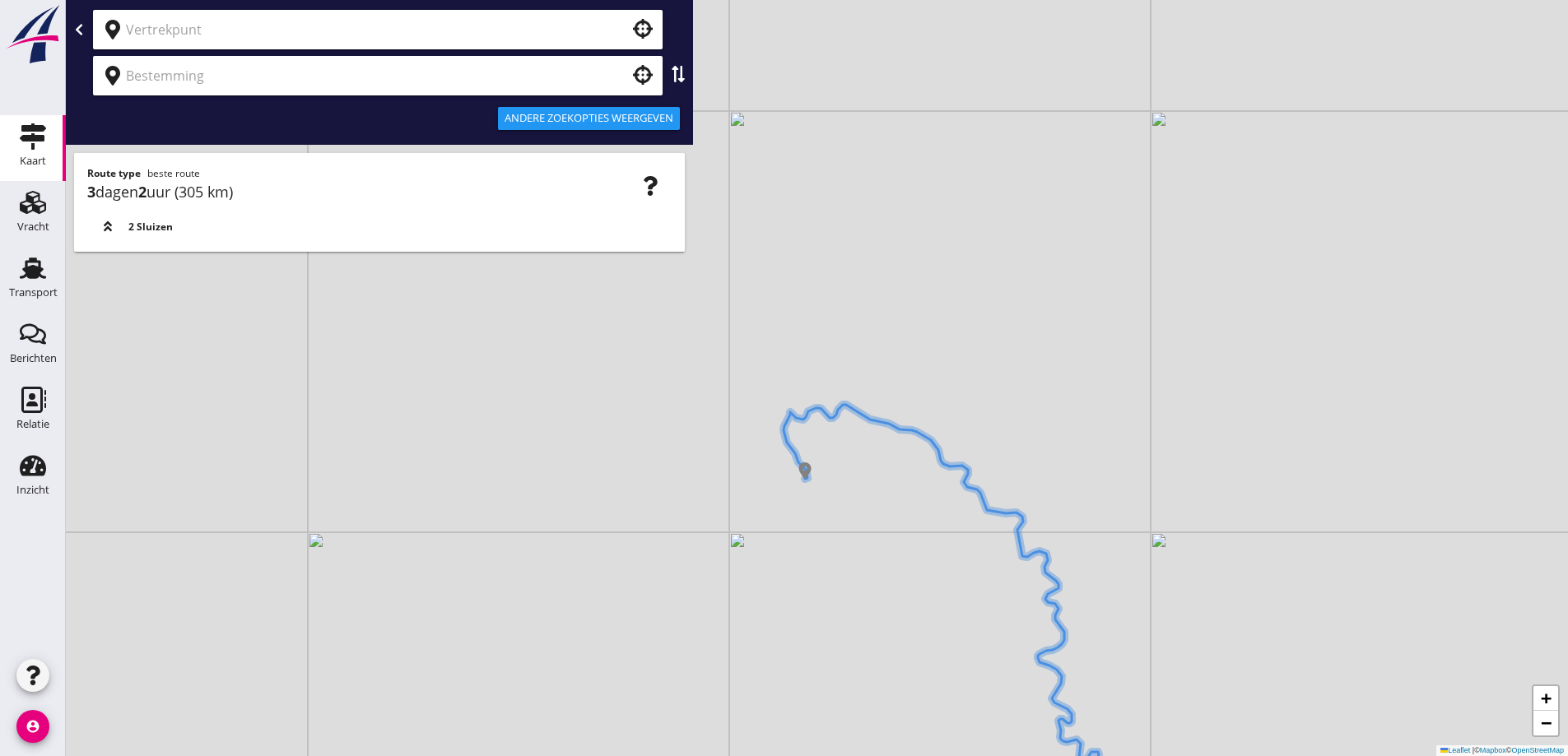
drag, startPoint x: 650, startPoint y: 457, endPoint x: 670, endPoint y: 472, distance: 25.0
click at [680, 481] on div "+ − Leaflet | © Mapbox © OpenStreetMap" at bounding box center [817, 378] width 1502 height 756
click at [805, 233] on div "+ − Leaflet | © Mapbox © OpenStreetMap" at bounding box center [817, 378] width 1502 height 756
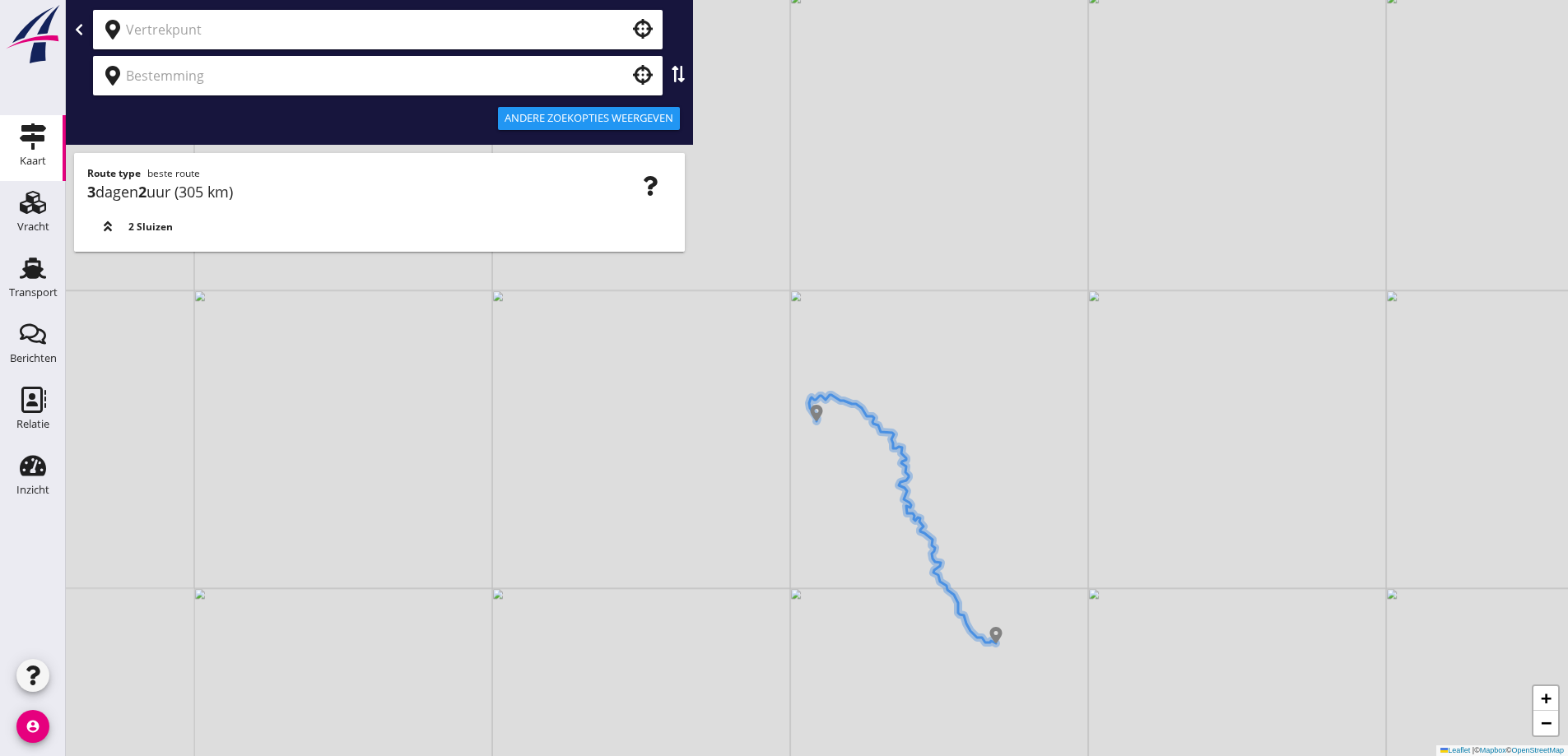
click at [835, 429] on div "+ − Leaflet | © Mapbox © OpenStreetMap" at bounding box center [817, 378] width 1502 height 756
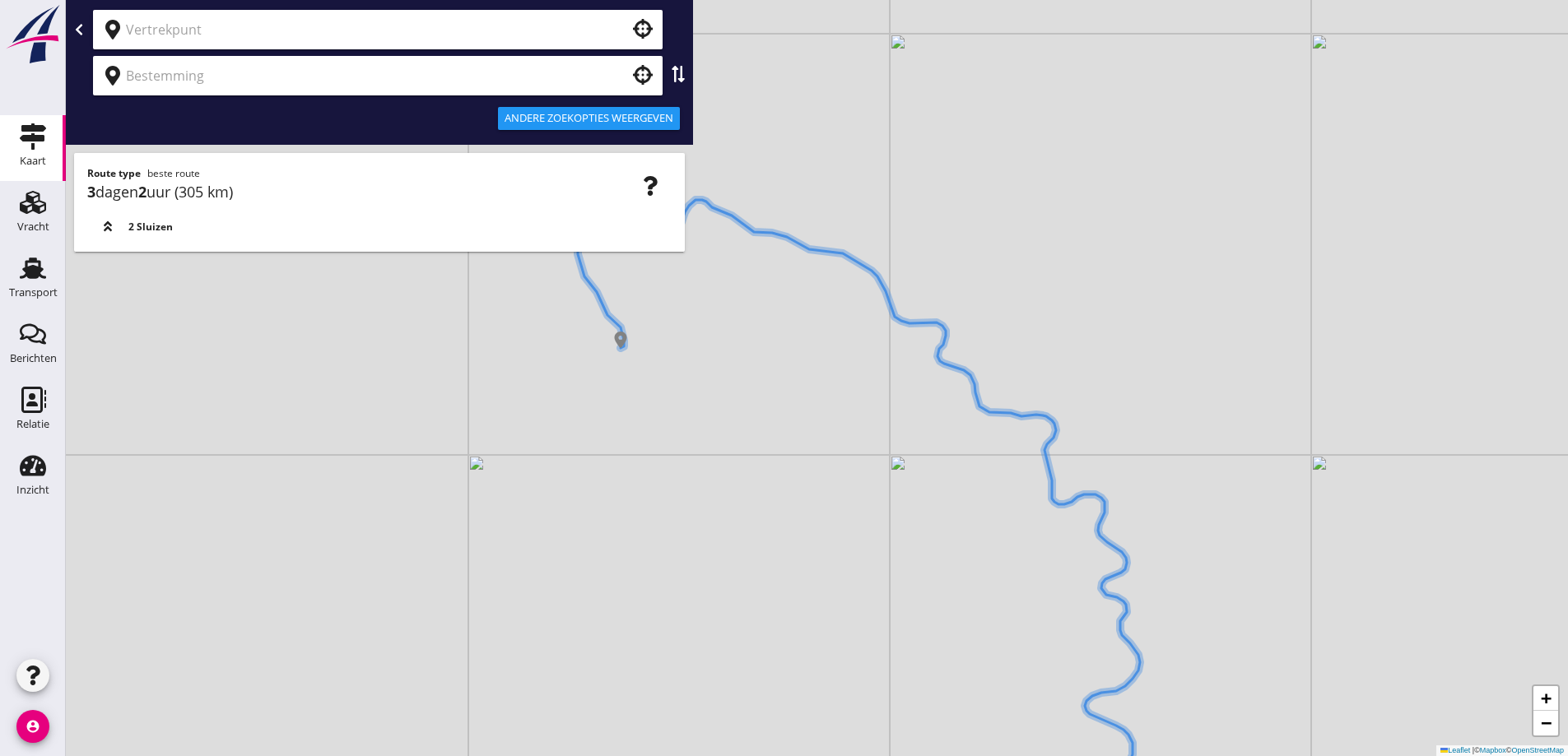
drag, startPoint x: 819, startPoint y: 411, endPoint x: 731, endPoint y: 404, distance: 88.3
click at [731, 404] on div "+ − Leaflet | © Mapbox © OpenStreetMap" at bounding box center [817, 378] width 1502 height 756
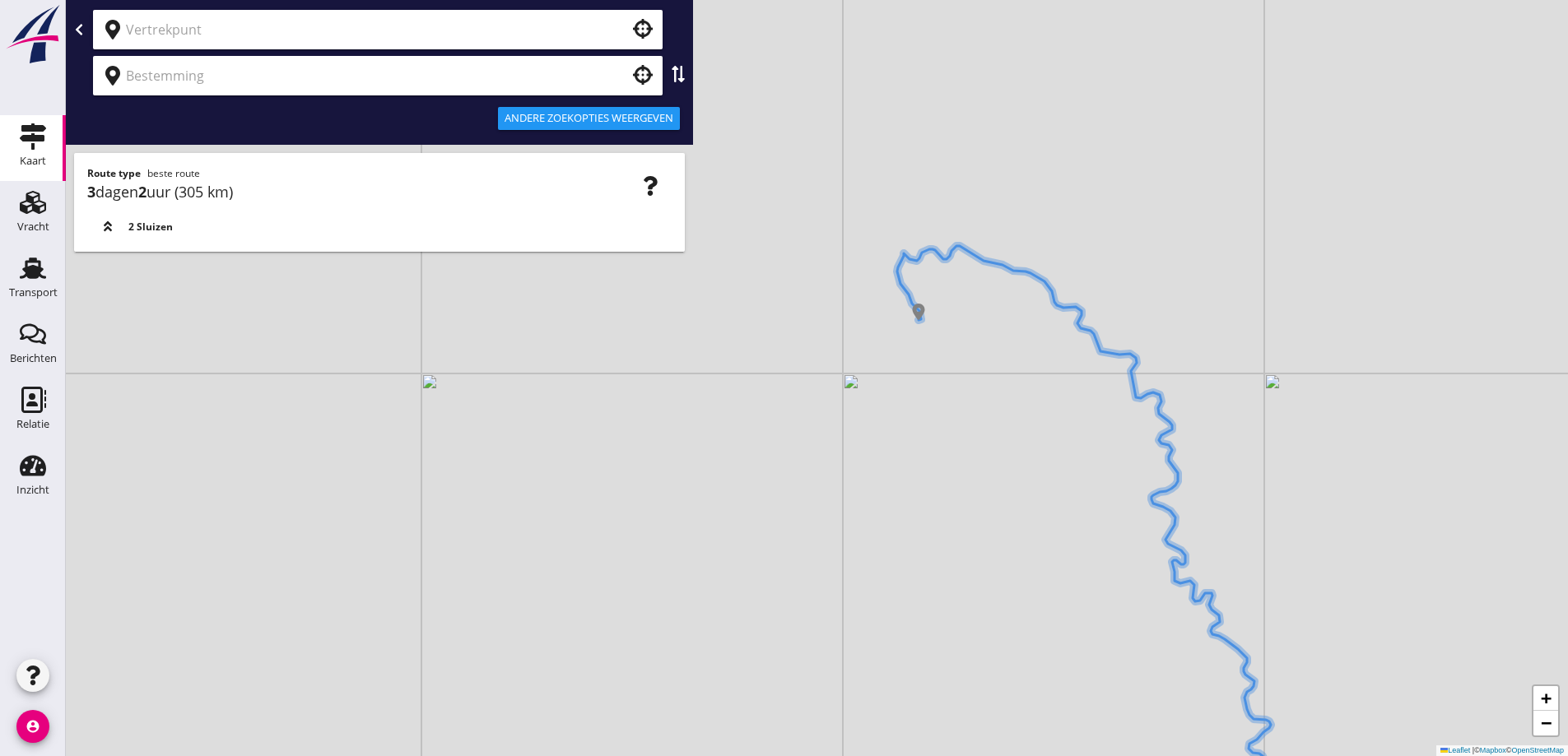
drag, startPoint x: 846, startPoint y: 304, endPoint x: 947, endPoint y: 339, distance: 106.9
click at [945, 343] on div "+ − Leaflet | © Mapbox © OpenStreetMap" at bounding box center [817, 378] width 1502 height 756
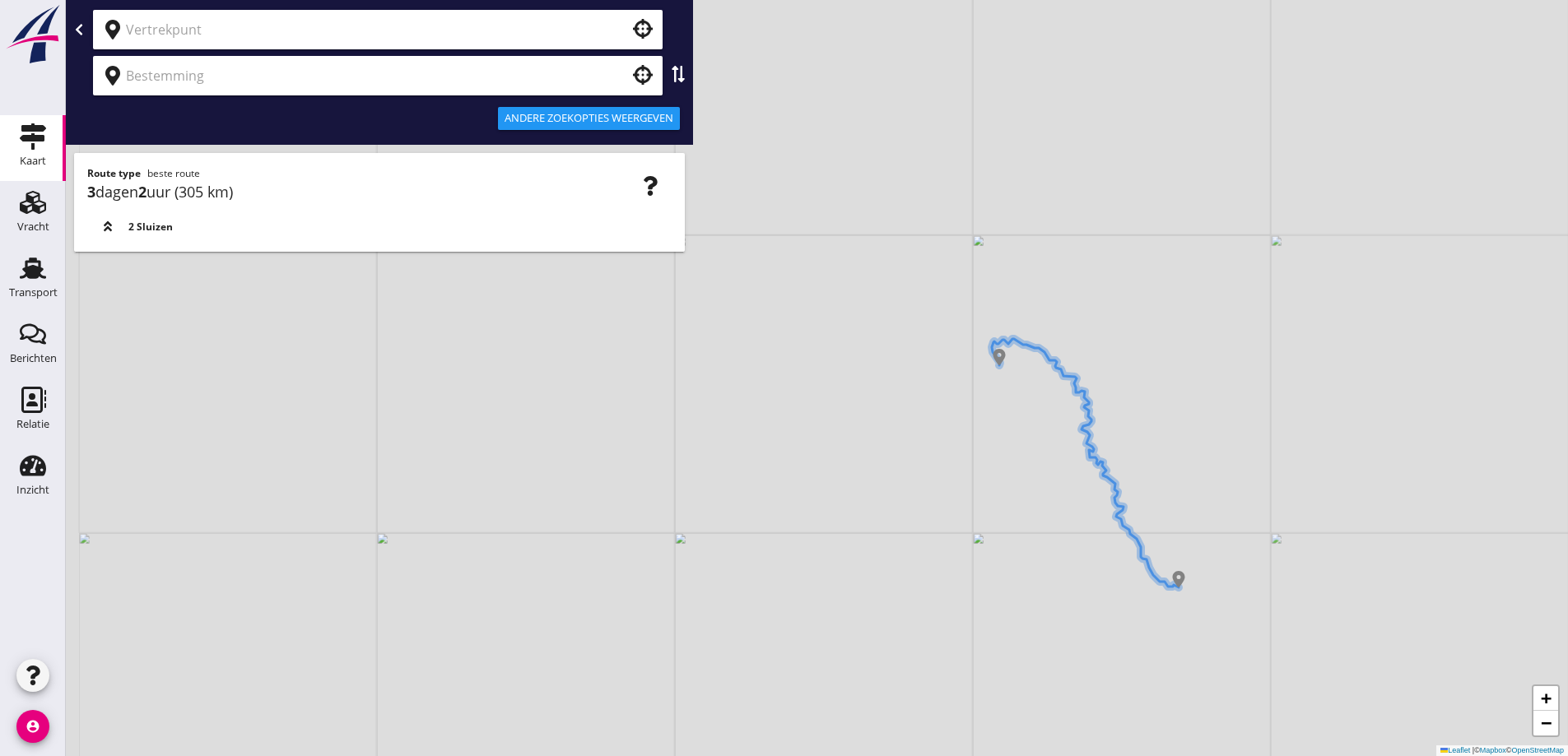
drag, startPoint x: 933, startPoint y: 348, endPoint x: 1010, endPoint y: 386, distance: 85.9
click at [1010, 386] on div "+ − Leaflet | © Mapbox © OpenStreetMap" at bounding box center [817, 378] width 1502 height 756
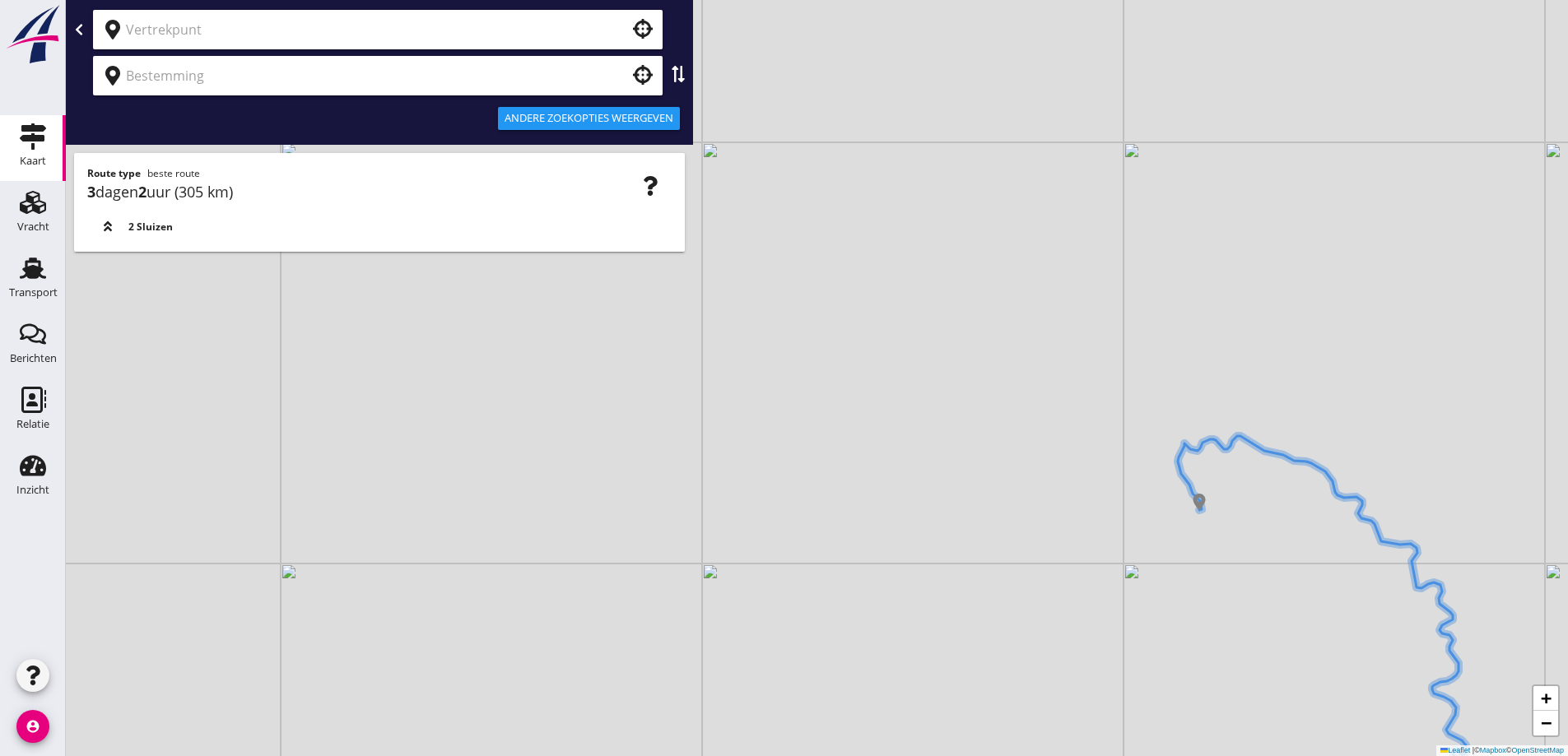
drag, startPoint x: 892, startPoint y: 259, endPoint x: 976, endPoint y: 384, distance: 150.6
click at [1000, 390] on div "+ − Leaflet | © Mapbox © OpenStreetMap" at bounding box center [817, 378] width 1502 height 756
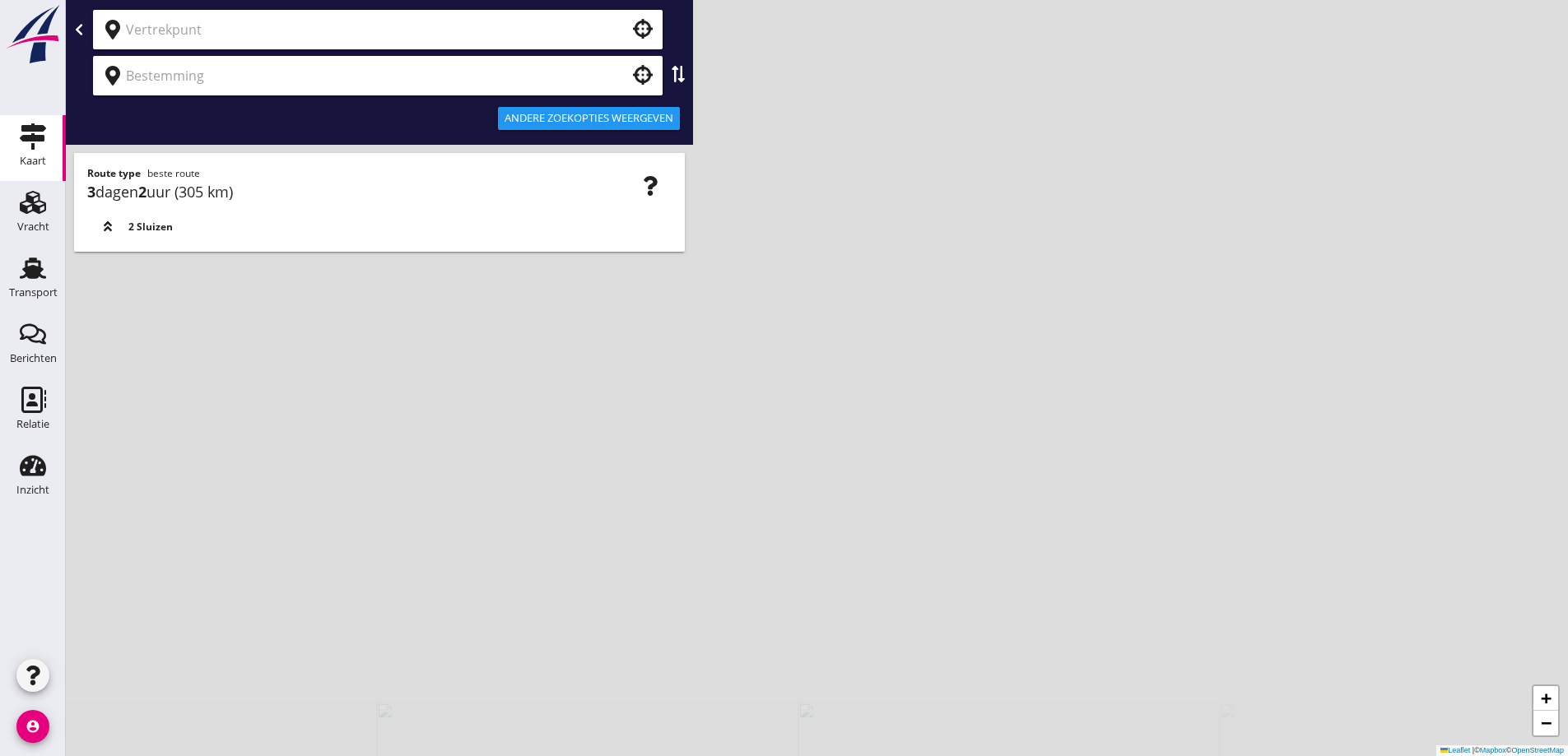
drag, startPoint x: 820, startPoint y: 385, endPoint x: 969, endPoint y: 528, distance: 206.5
click at [969, 528] on div "+ − Leaflet | © Mapbox © OpenStreetMap" at bounding box center [817, 378] width 1502 height 756
drag, startPoint x: 917, startPoint y: 425, endPoint x: 956, endPoint y: 444, distance: 43.4
click at [926, 518] on div "+ − Leaflet | © Mapbox © OpenStreetMap" at bounding box center [817, 378] width 1502 height 756
drag, startPoint x: 904, startPoint y: 381, endPoint x: 895, endPoint y: 423, distance: 43.0
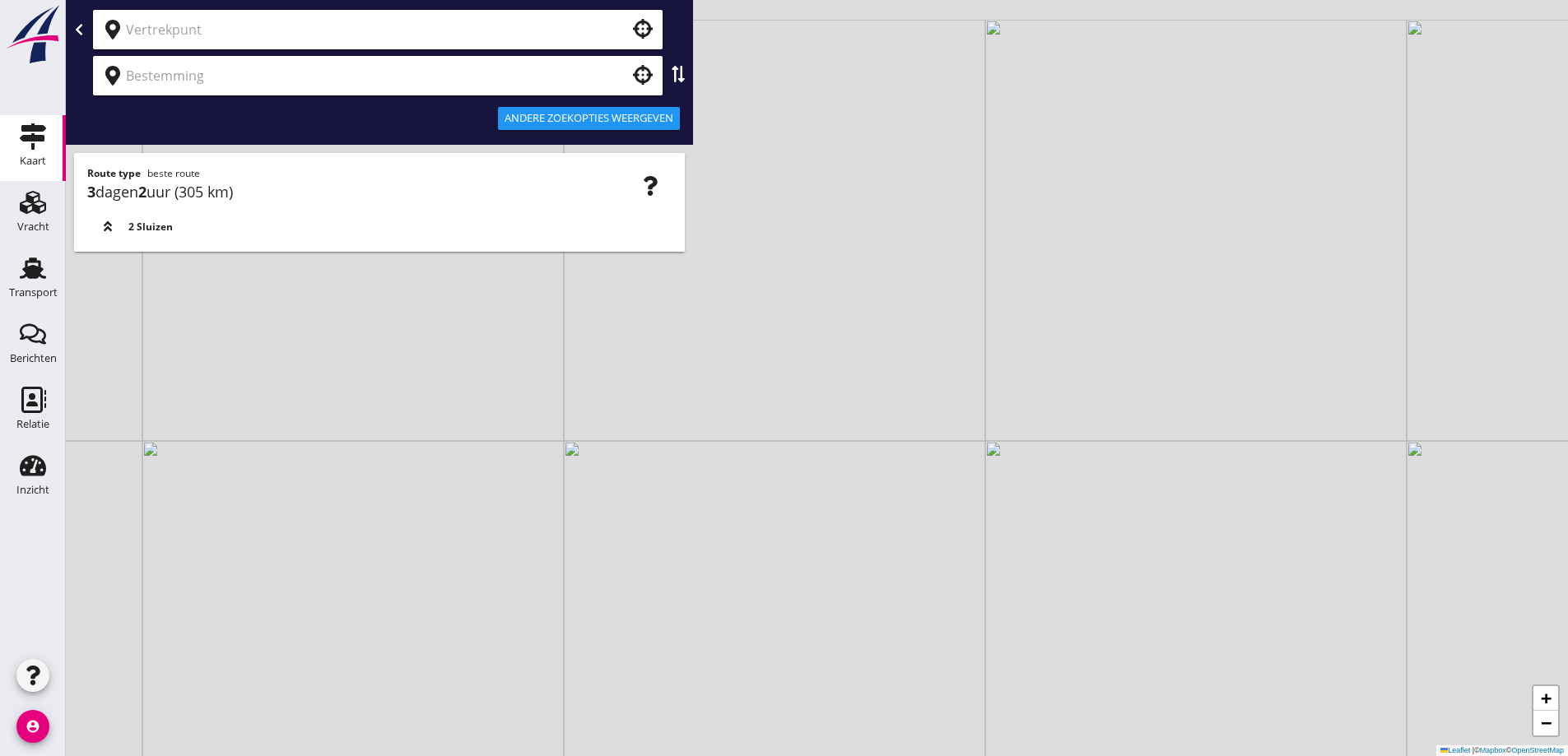
click at [895, 423] on div "+ − Leaflet | © Mapbox © OpenStreetMap" at bounding box center [817, 378] width 1502 height 756
drag, startPoint x: 871, startPoint y: 407, endPoint x: 881, endPoint y: 377, distance: 31.6
click at [880, 378] on div "+ − Leaflet | © Mapbox © OpenStreetMap" at bounding box center [817, 378] width 1502 height 756
drag, startPoint x: 804, startPoint y: 390, endPoint x: 806, endPoint y: 337, distance: 53.0
click at [804, 339] on div "+ − Leaflet | © Mapbox © OpenStreetMap" at bounding box center [817, 378] width 1502 height 756
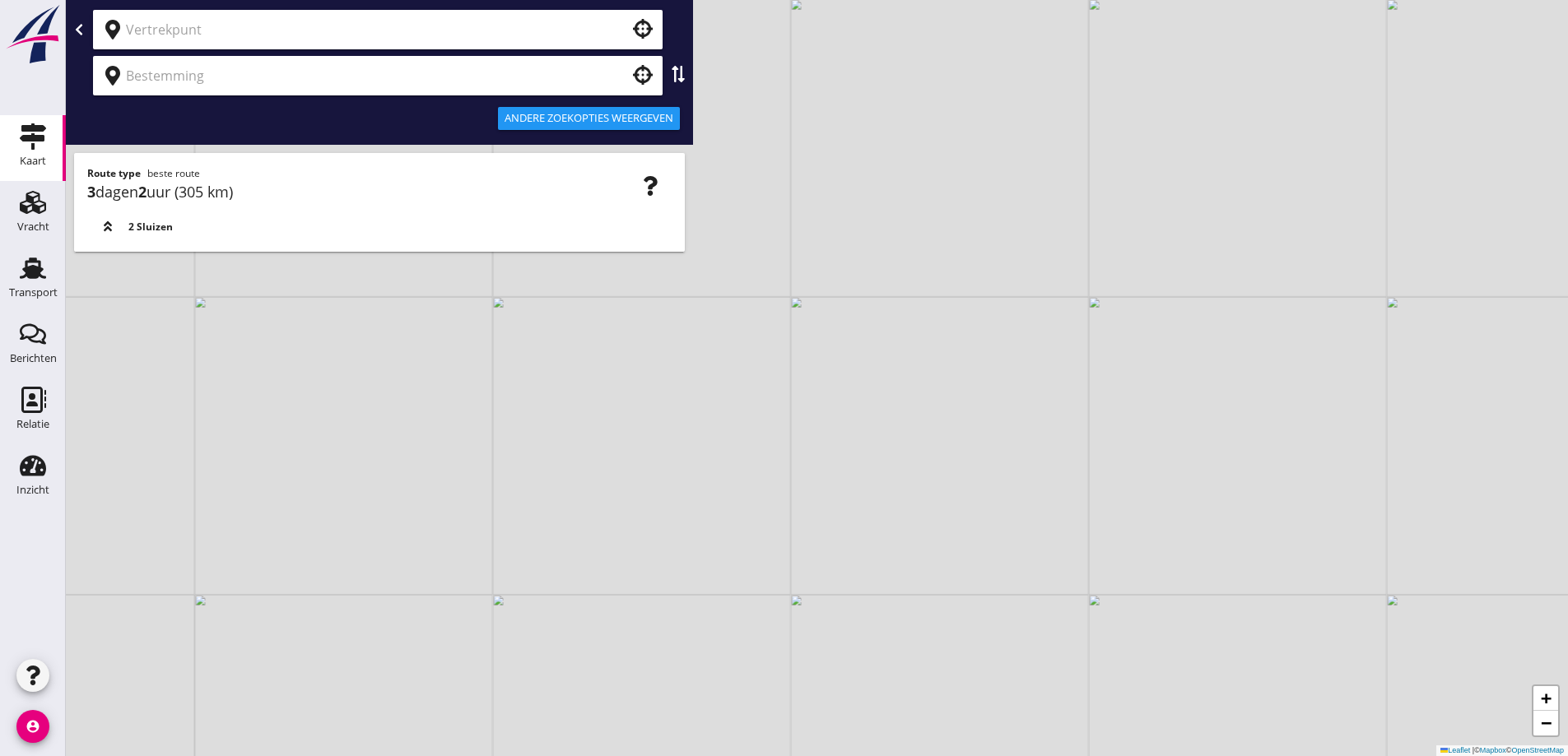
drag, startPoint x: 821, startPoint y: 347, endPoint x: 815, endPoint y: 303, distance: 44.4
click at [815, 303] on div "+ − Leaflet | © Mapbox © OpenStreetMap" at bounding box center [817, 378] width 1502 height 756
drag, startPoint x: 847, startPoint y: 363, endPoint x: 820, endPoint y: 296, distance: 72.2
click at [820, 296] on div "+ − Leaflet | © Mapbox © OpenStreetMap" at bounding box center [817, 378] width 1502 height 756
drag, startPoint x: 887, startPoint y: 405, endPoint x: 844, endPoint y: 357, distance: 64.4
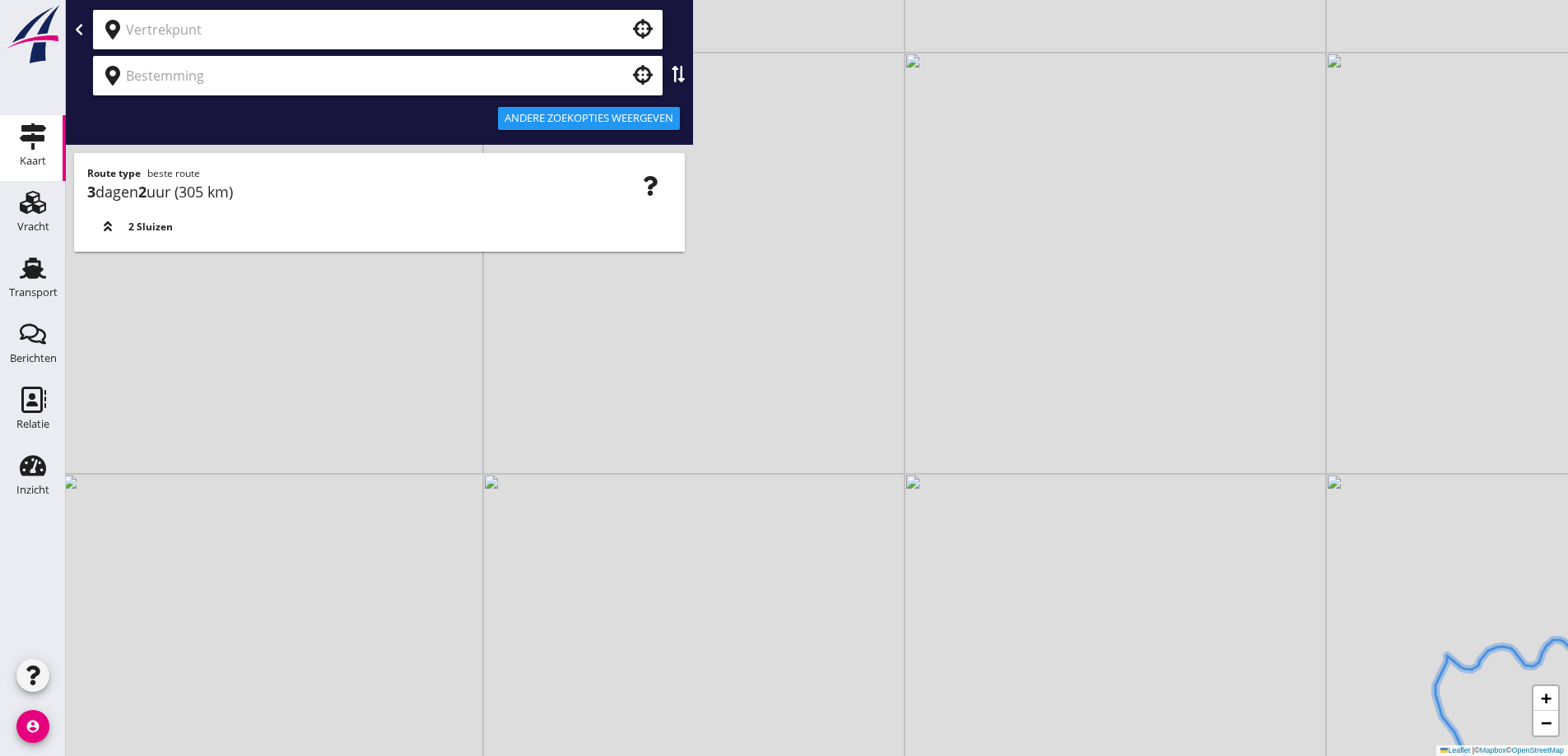
click at [844, 357] on div "+ − Leaflet | © Mapbox © OpenStreetMap" at bounding box center [817, 378] width 1502 height 756
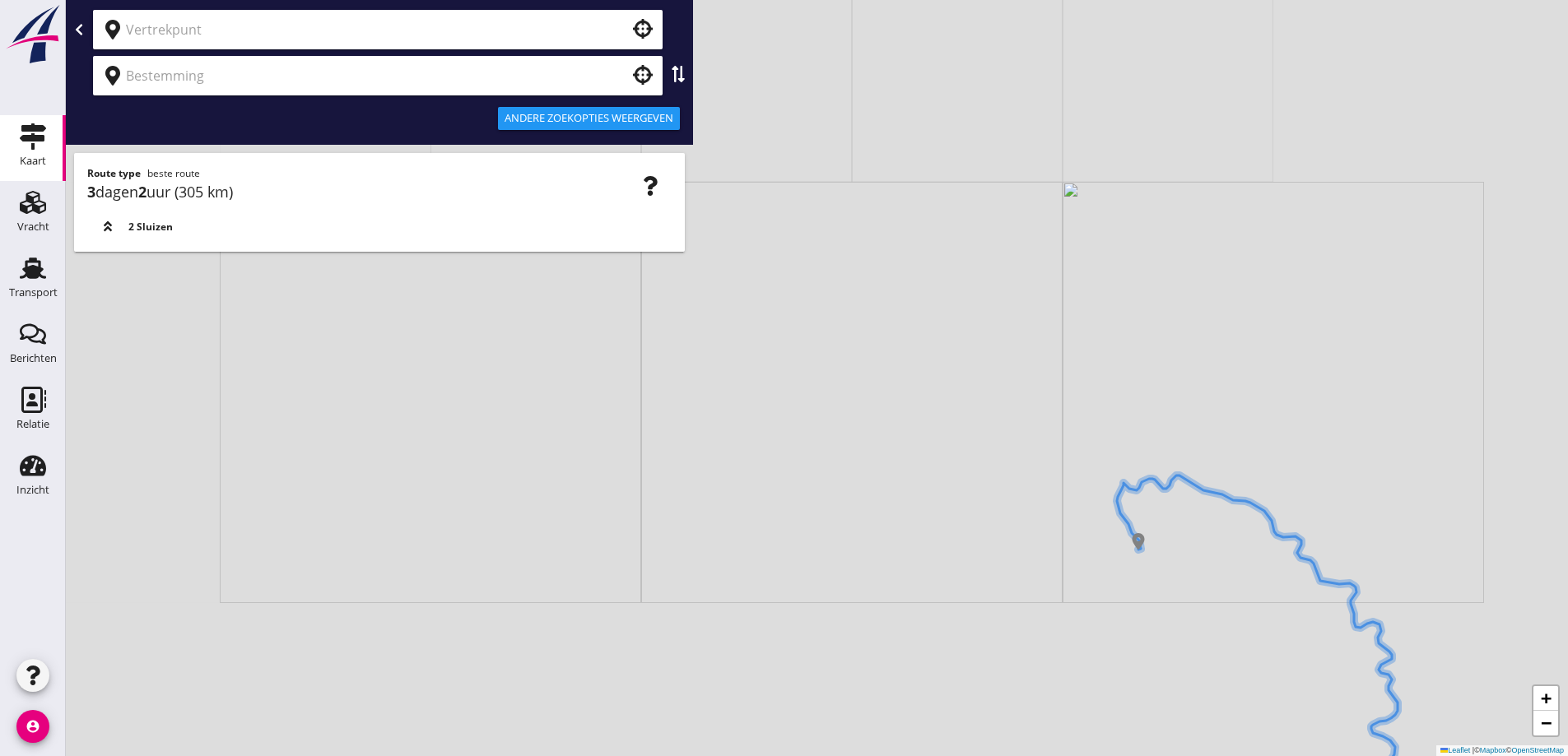
click at [856, 369] on div "+ − Leaflet | © Mapbox © OpenStreetMap" at bounding box center [817, 378] width 1502 height 756
click at [559, 365] on div "+ − Leaflet | © Mapbox © OpenStreetMap" at bounding box center [817, 378] width 1502 height 756
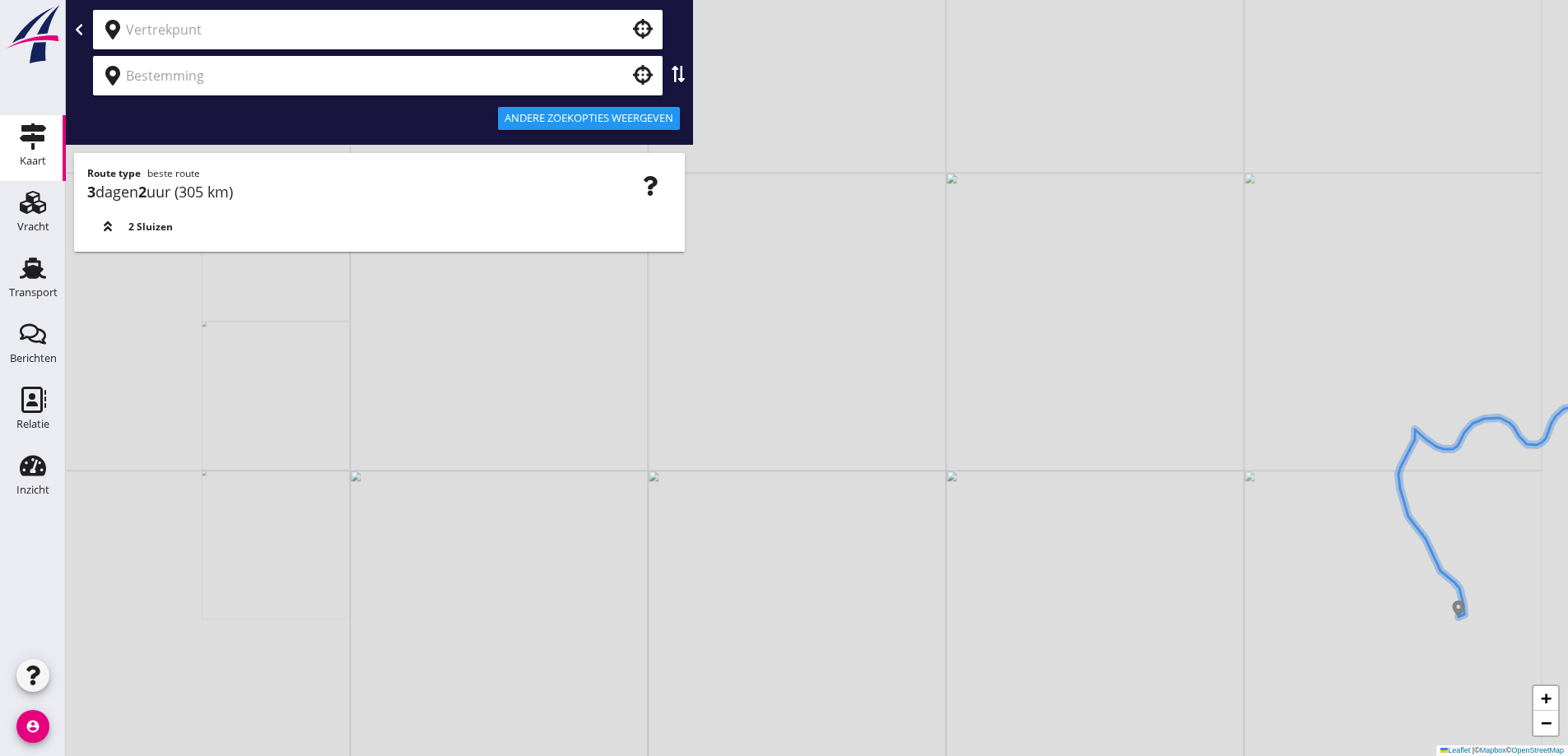
click at [556, 399] on div "+ − Leaflet | © Mapbox © OpenStreetMap" at bounding box center [817, 378] width 1502 height 756
drag, startPoint x: 567, startPoint y: 418, endPoint x: 539, endPoint y: 409, distance: 29.4
click at [541, 410] on div "+ − Leaflet | © Mapbox © OpenStreetMap" at bounding box center [817, 378] width 1502 height 756
